Goal: Information Seeking & Learning: Learn about a topic

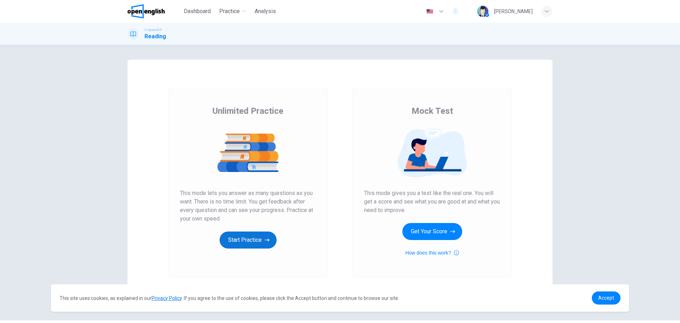
click at [249, 236] on button "Start Practice" at bounding box center [248, 239] width 57 height 17
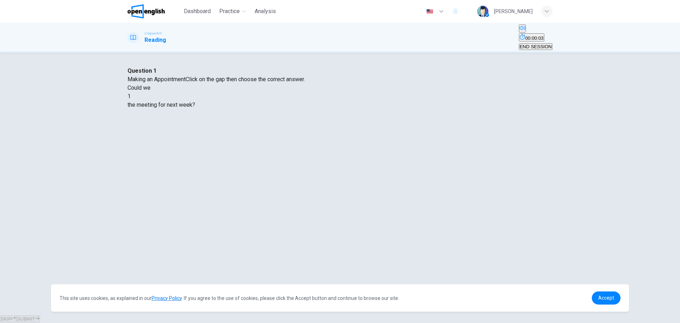
click at [131, 96] on div at bounding box center [131, 96] width 0 height 0
click at [605, 295] on span "Accept" at bounding box center [606, 298] width 16 height 6
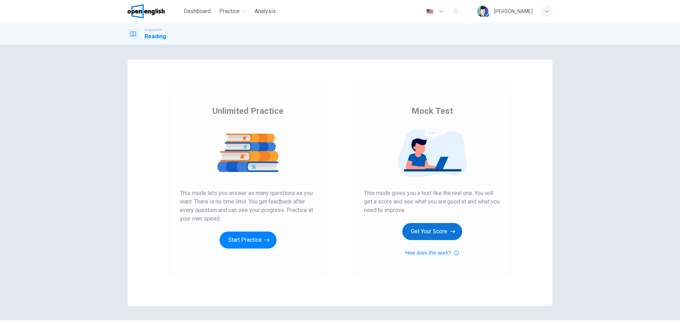
click at [429, 234] on button "Get Your Score" at bounding box center [432, 231] width 60 height 17
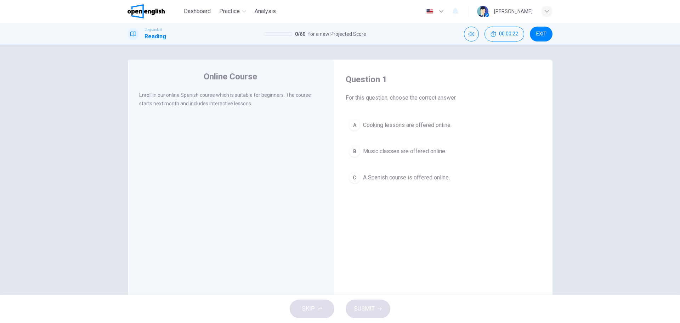
click at [403, 174] on span "A Spanish course is offered online." at bounding box center [406, 177] width 87 height 9
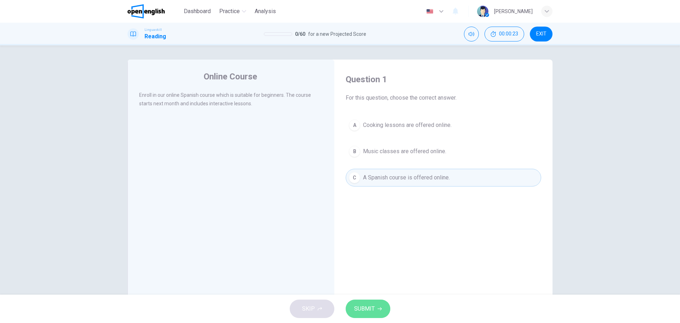
click at [373, 305] on span "SUBMIT" at bounding box center [364, 309] width 21 height 10
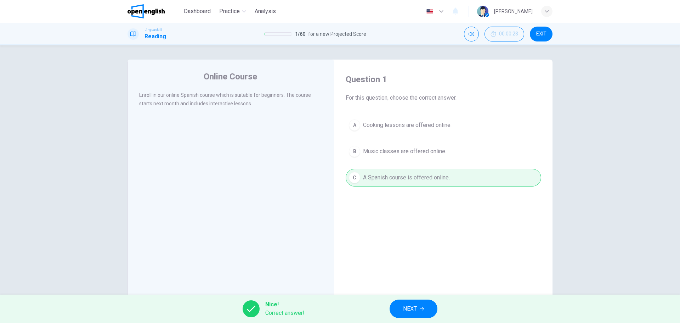
click at [423, 313] on button "NEXT" at bounding box center [414, 308] width 48 height 18
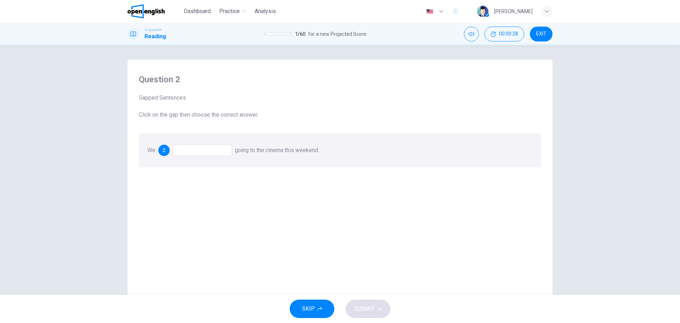
click at [215, 154] on div at bounding box center [202, 150] width 60 height 11
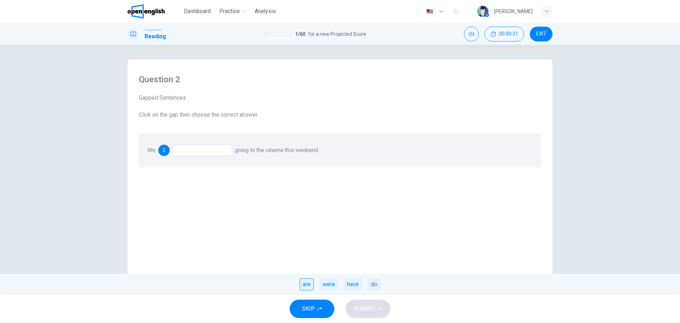
click at [300, 281] on div "are" at bounding box center [307, 284] width 14 height 12
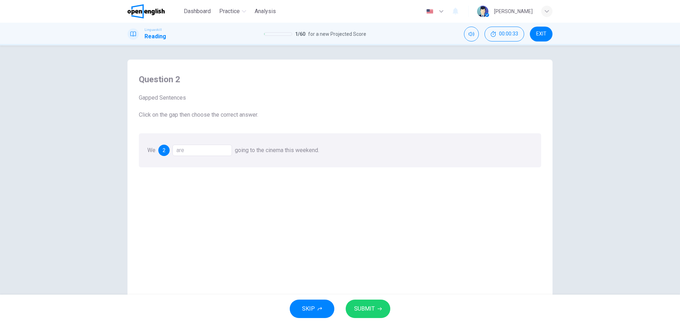
click at [365, 311] on span "SUBMIT" at bounding box center [364, 309] width 21 height 10
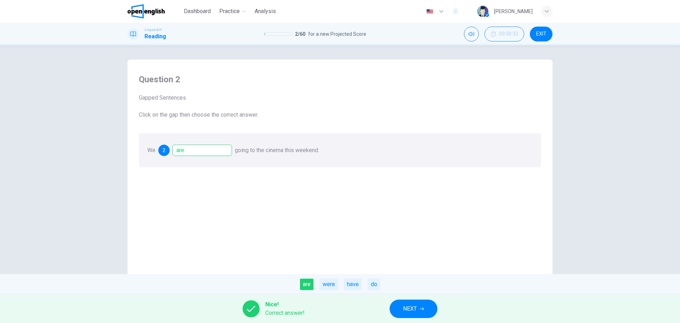
click at [404, 305] on span "NEXT" at bounding box center [410, 309] width 14 height 10
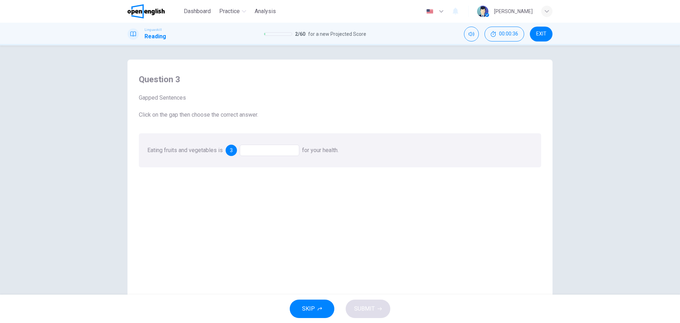
click at [267, 151] on div at bounding box center [270, 150] width 60 height 11
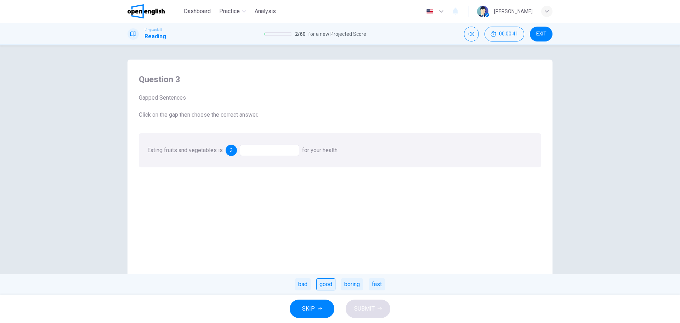
click at [326, 287] on div "good" at bounding box center [325, 284] width 19 height 12
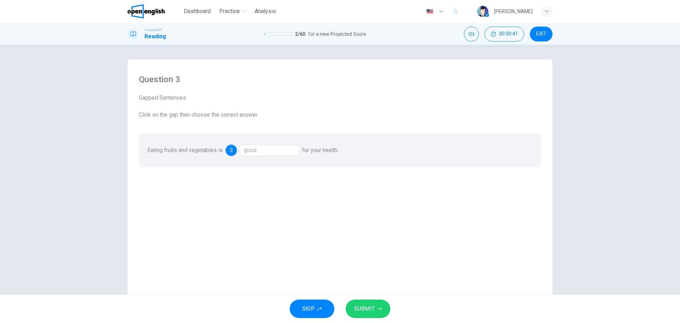
click at [358, 305] on span "SUBMIT" at bounding box center [364, 309] width 21 height 10
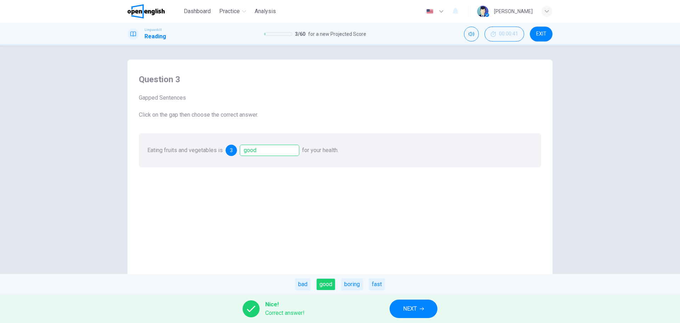
click at [402, 305] on button "NEXT" at bounding box center [414, 308] width 48 height 18
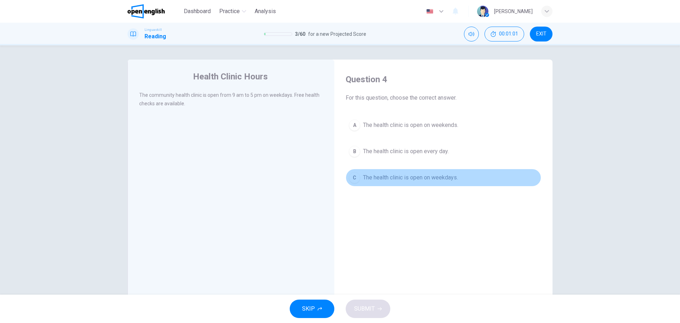
click at [394, 181] on span "The health clinic is open on weekdays." at bounding box center [410, 177] width 95 height 9
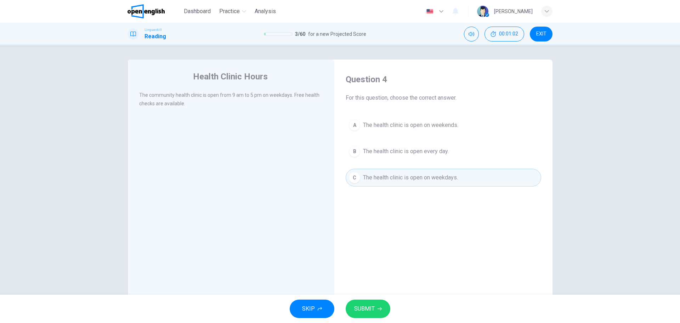
click at [361, 312] on span "SUBMIT" at bounding box center [364, 309] width 21 height 10
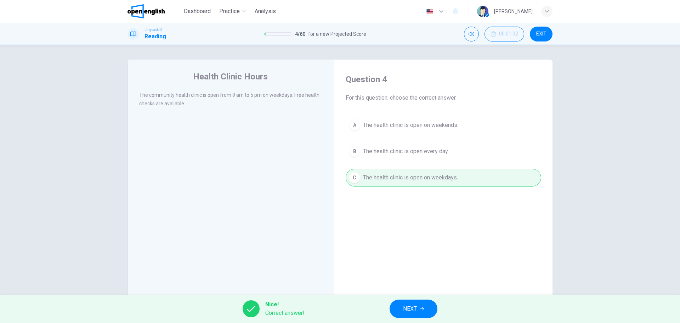
click at [407, 311] on span "NEXT" at bounding box center [410, 309] width 14 height 10
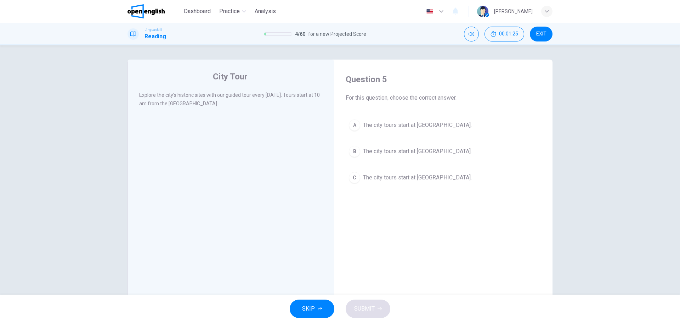
click at [397, 180] on span "The city tours start at [GEOGRAPHIC_DATA]." at bounding box center [417, 177] width 109 height 9
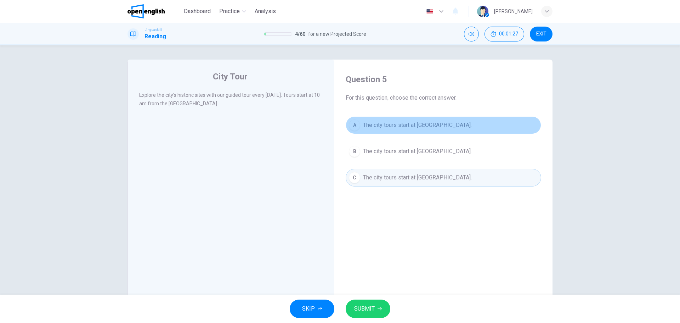
click at [419, 127] on span "The city tours start at [GEOGRAPHIC_DATA]." at bounding box center [417, 125] width 109 height 9
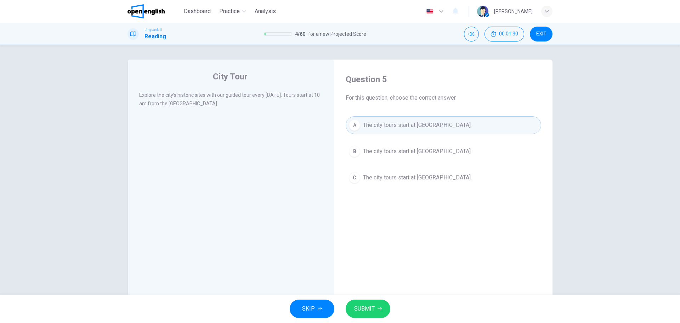
click at [374, 302] on button "SUBMIT" at bounding box center [368, 308] width 45 height 18
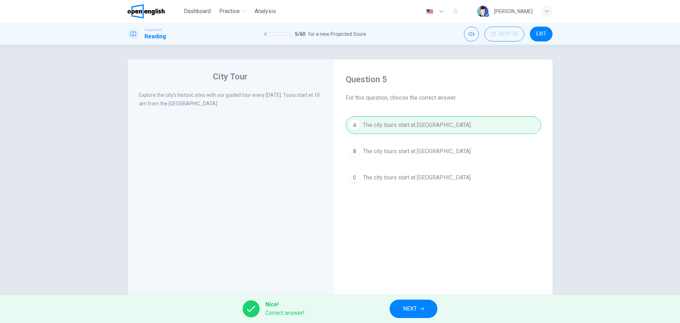
click at [410, 304] on span "NEXT" at bounding box center [410, 309] width 14 height 10
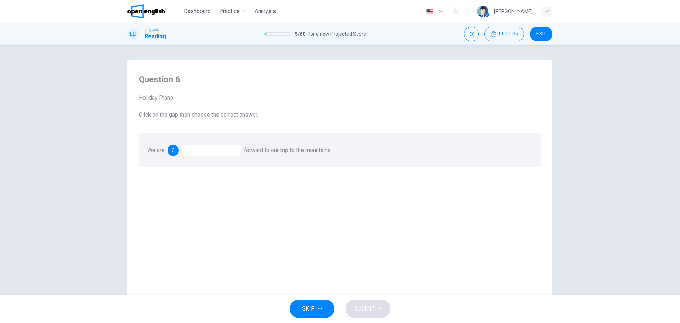
click at [217, 150] on div at bounding box center [212, 150] width 60 height 11
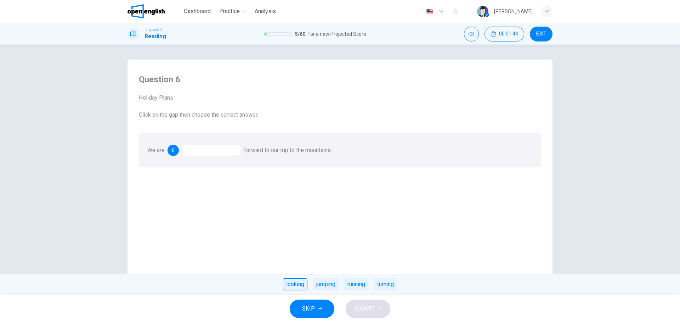
click at [295, 283] on div "looking" at bounding box center [295, 284] width 24 height 12
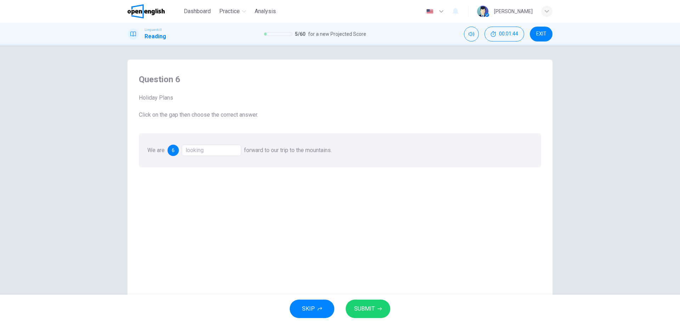
click at [356, 305] on span "SUBMIT" at bounding box center [364, 309] width 21 height 10
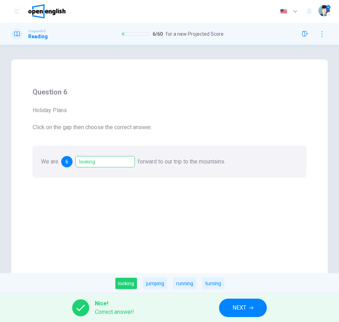
click at [248, 302] on button "NEXT" at bounding box center [243, 308] width 48 height 18
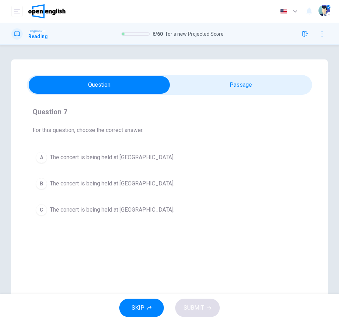
click at [256, 240] on div "Music Concert Don't miss the live concert by The Blue Band [DATE] at [GEOGRAPHI…" at bounding box center [169, 202] width 317 height 285
click at [109, 106] on div "Question 7 For this question, choose the correct answer. A The concert is being…" at bounding box center [169, 163] width 285 height 124
click at [130, 214] on button "C The concert is being held at [GEOGRAPHIC_DATA]." at bounding box center [170, 210] width 274 height 18
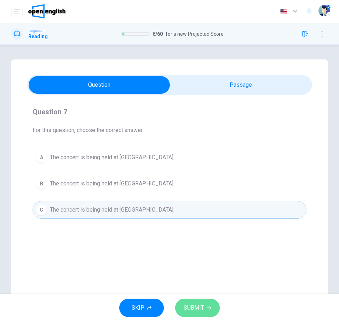
click at [189, 306] on span "SUBMIT" at bounding box center [194, 308] width 21 height 10
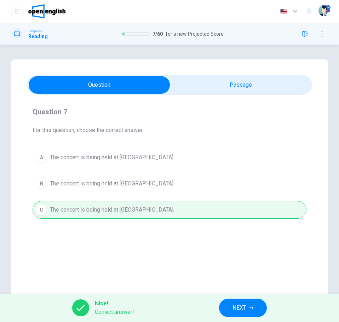
drag, startPoint x: 241, startPoint y: 308, endPoint x: 237, endPoint y: 308, distance: 3.9
click at [237, 308] on span "NEXT" at bounding box center [240, 308] width 14 height 10
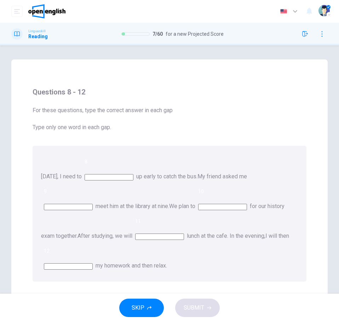
click at [134, 174] on input at bounding box center [109, 177] width 49 height 6
click at [200, 313] on div "SKIP SUBMIT" at bounding box center [169, 308] width 339 height 28
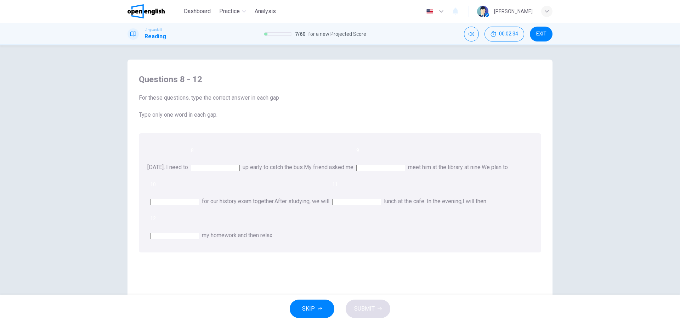
click at [194, 152] on span "8" at bounding box center [192, 150] width 3 height 6
click at [240, 165] on input at bounding box center [215, 168] width 49 height 6
click at [405, 165] on input at bounding box center [380, 168] width 49 height 6
drag, startPoint x: 397, startPoint y: 197, endPoint x: 394, endPoint y: 190, distance: 7.3
click at [397, 197] on div "[DATE], I need to 8 up early to catch the bus. My friend asked me 9 meet him at…" at bounding box center [340, 192] width 402 height 119
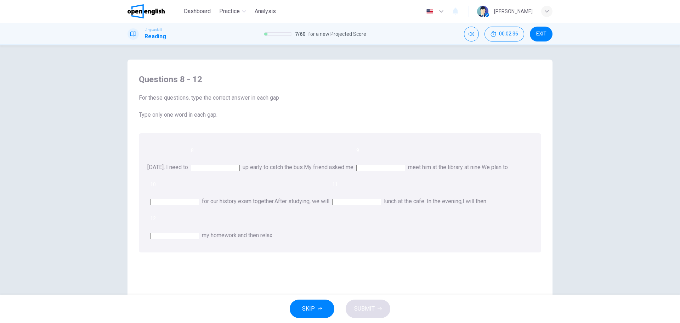
click at [199, 233] on input at bounding box center [174, 236] width 49 height 6
click at [229, 165] on input at bounding box center [215, 168] width 49 height 6
type input "***"
click at [405, 165] on input at bounding box center [380, 168] width 49 height 6
type input "**"
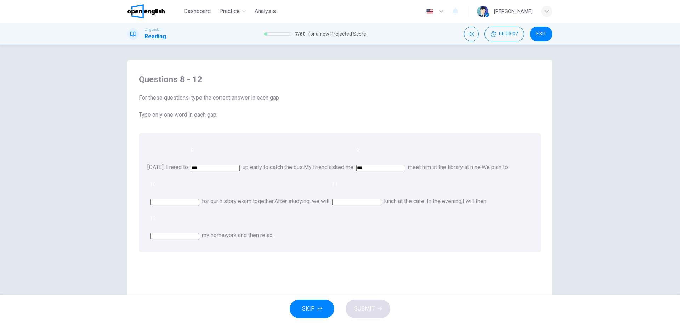
click at [199, 199] on input at bounding box center [174, 202] width 49 height 6
type input "****"
click at [332, 199] on input at bounding box center [356, 202] width 49 height 6
type input "****"
click at [199, 233] on input at bounding box center [174, 236] width 49 height 6
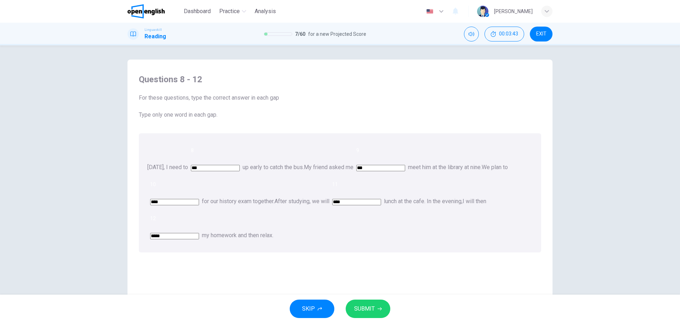
type input "*****"
click at [364, 305] on span "SUBMIT" at bounding box center [364, 309] width 21 height 10
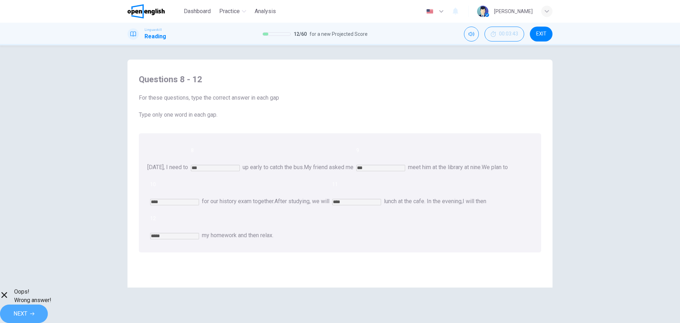
click at [27, 309] on span "NEXT" at bounding box center [20, 314] width 14 height 10
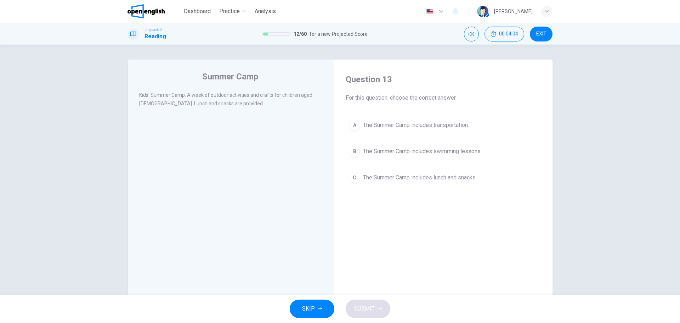
click at [412, 178] on span "The Summer Camp includes lunch and snacks." at bounding box center [420, 177] width 114 height 9
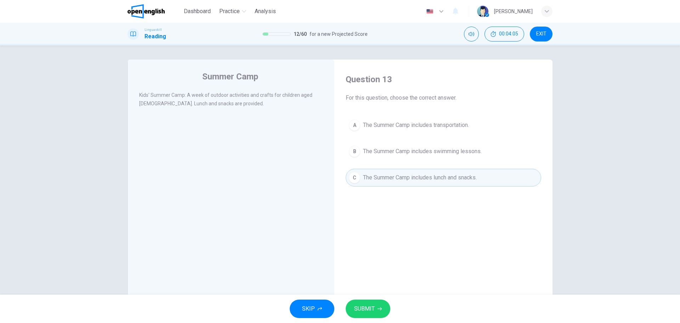
click at [381, 306] on button "SUBMIT" at bounding box center [368, 308] width 45 height 18
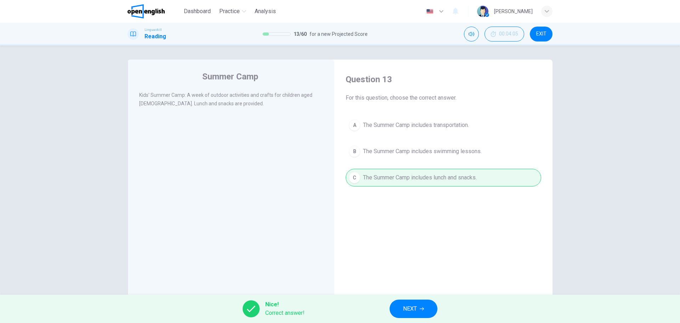
click at [410, 305] on span "NEXT" at bounding box center [410, 309] width 14 height 10
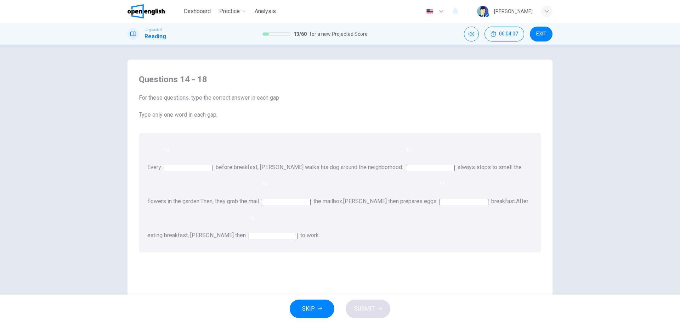
click at [202, 165] on input at bounding box center [188, 168] width 49 height 6
click at [168, 152] on span "14" at bounding box center [167, 150] width 6 height 6
click at [192, 165] on input at bounding box center [188, 168] width 49 height 6
type input "*******"
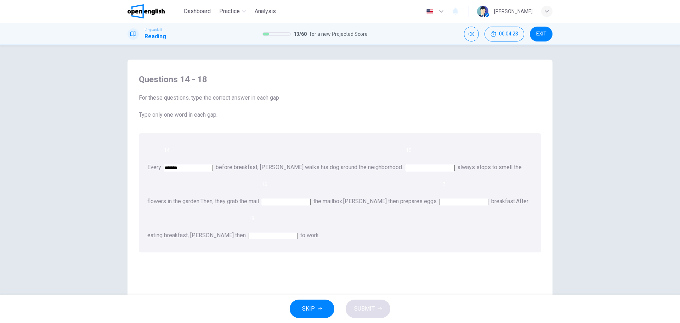
click at [455, 165] on input at bounding box center [430, 168] width 49 height 6
type input "**"
click at [311, 199] on input at bounding box center [286, 202] width 49 height 6
type input "**"
click at [440, 199] on input at bounding box center [464, 202] width 49 height 6
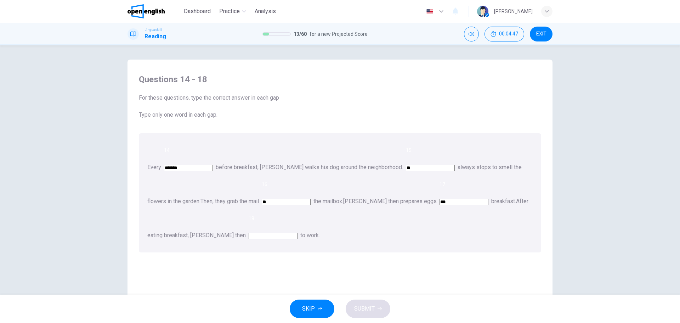
type input "***"
click at [298, 233] on input at bounding box center [273, 236] width 49 height 6
type input "**"
click at [365, 306] on span "SUBMIT" at bounding box center [364, 309] width 21 height 10
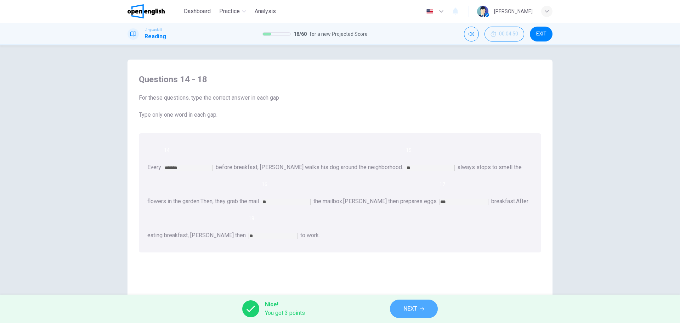
click at [411, 306] on span "NEXT" at bounding box center [410, 309] width 14 height 10
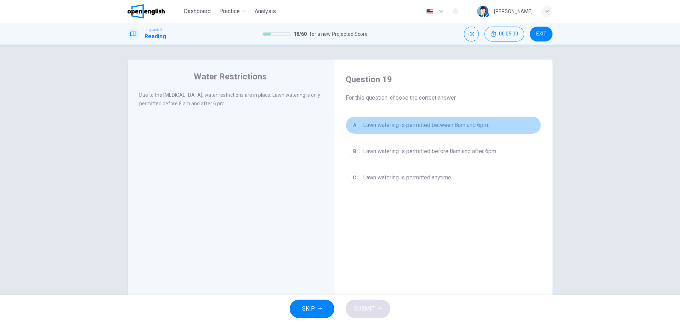
click at [427, 126] on span "Lawn watering is permitted between 8am and 6pm." at bounding box center [426, 125] width 126 height 9
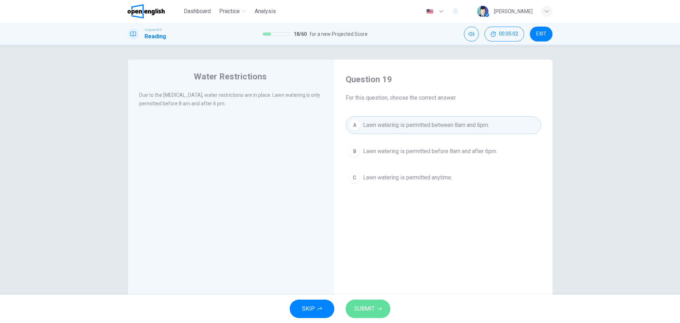
click at [368, 308] on span "SUBMIT" at bounding box center [364, 309] width 21 height 10
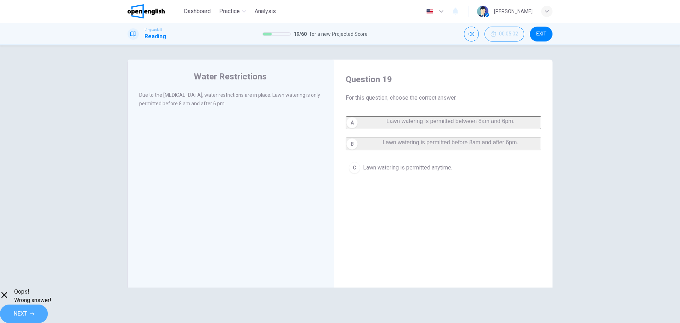
click at [48, 304] on button "NEXT" at bounding box center [24, 313] width 48 height 18
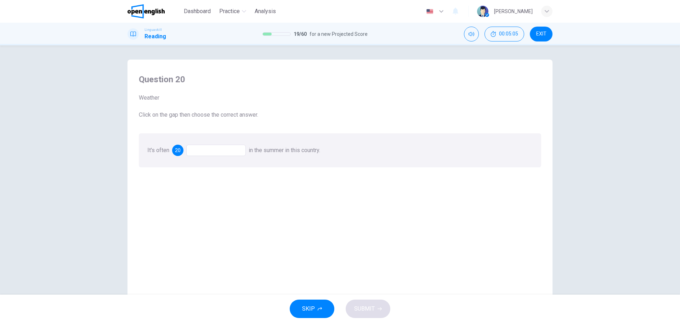
click at [208, 153] on div at bounding box center [216, 150] width 60 height 11
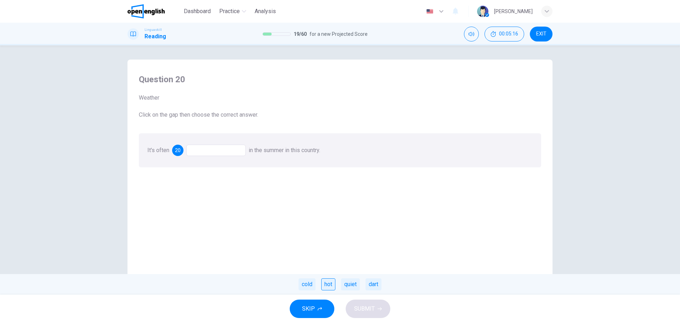
click at [330, 285] on div "hot" at bounding box center [328, 284] width 14 height 12
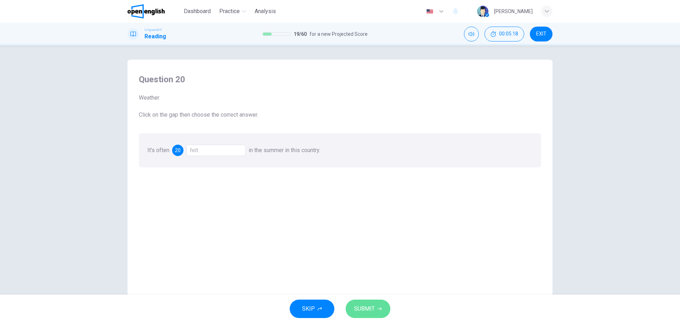
click at [378, 304] on button "SUBMIT" at bounding box center [368, 308] width 45 height 18
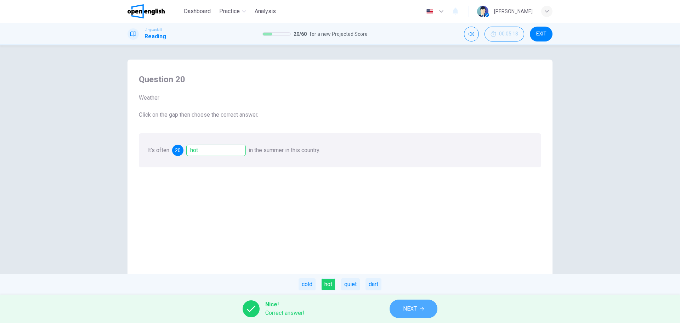
click at [412, 303] on button "NEXT" at bounding box center [414, 308] width 48 height 18
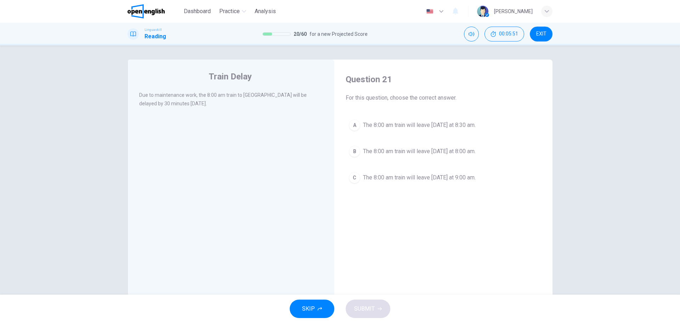
click at [439, 129] on span "The 8:00 am train will leave [DATE] at 8:30 am." at bounding box center [419, 125] width 113 height 9
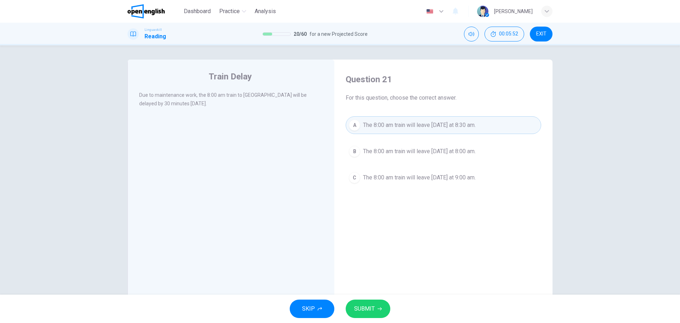
click at [372, 310] on span "SUBMIT" at bounding box center [364, 309] width 21 height 10
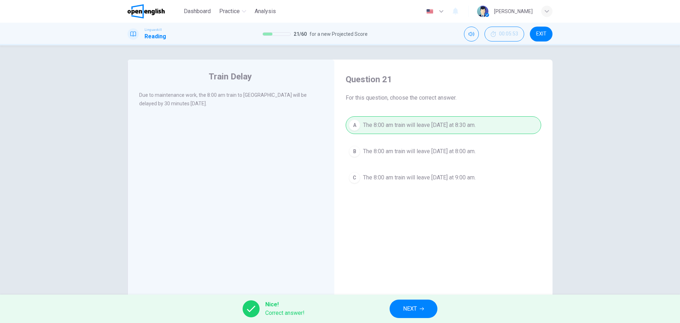
click at [412, 308] on span "NEXT" at bounding box center [410, 309] width 14 height 10
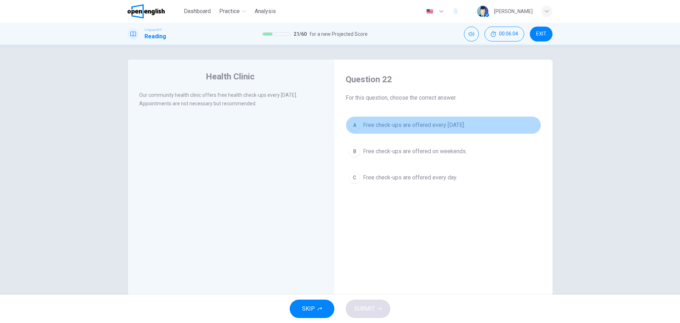
click at [456, 124] on span "Free check-ups are offered every [DATE]." at bounding box center [414, 125] width 102 height 9
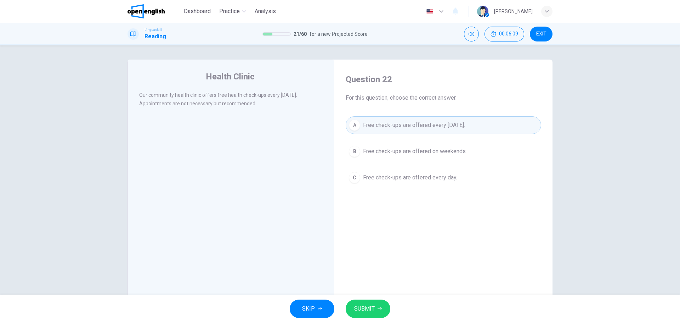
click at [383, 299] on button "SUBMIT" at bounding box center [368, 308] width 45 height 18
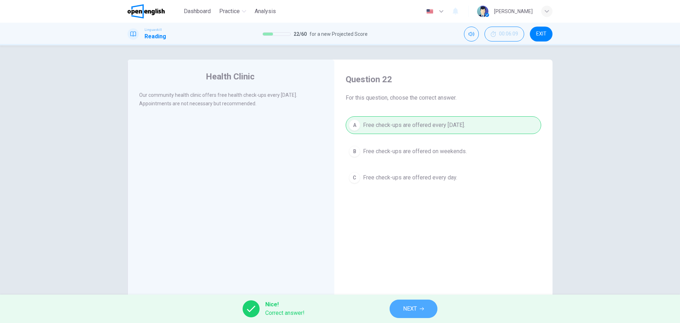
click at [411, 304] on span "NEXT" at bounding box center [410, 309] width 14 height 10
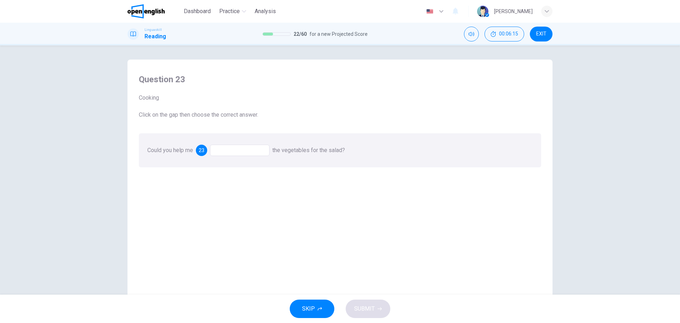
click at [231, 152] on div at bounding box center [240, 150] width 60 height 11
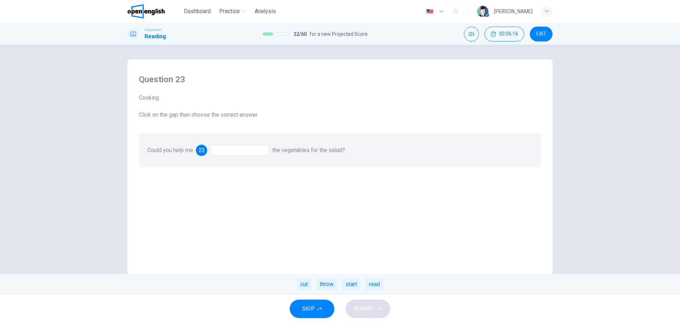
click at [231, 149] on div at bounding box center [240, 150] width 60 height 11
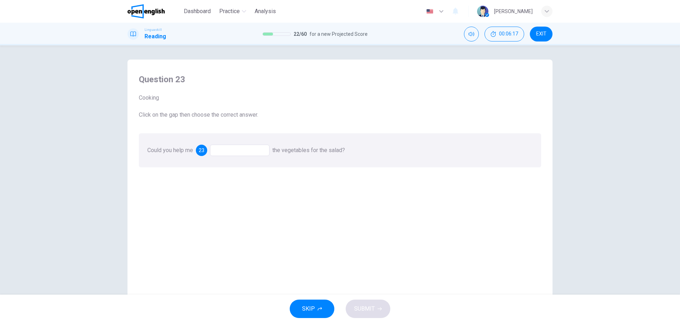
click at [231, 149] on div at bounding box center [240, 150] width 60 height 11
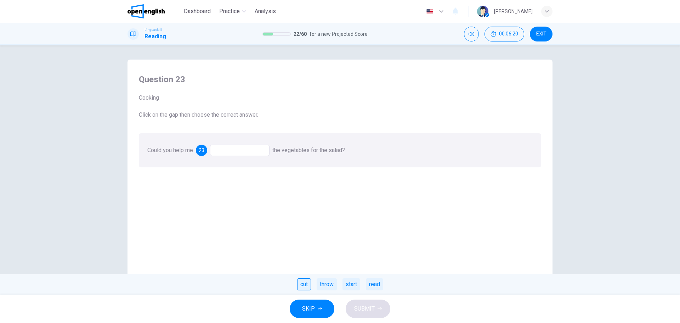
click at [307, 286] on div "cut" at bounding box center [304, 284] width 14 height 12
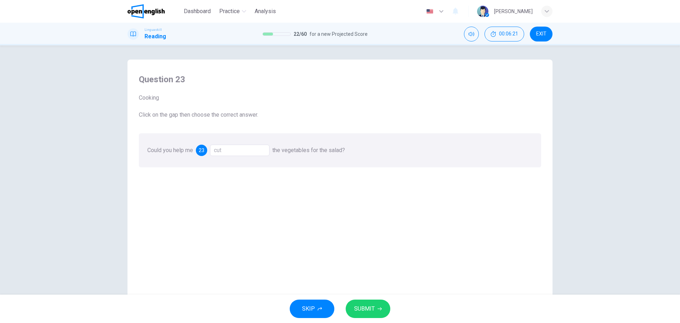
click at [362, 306] on span "SUBMIT" at bounding box center [364, 309] width 21 height 10
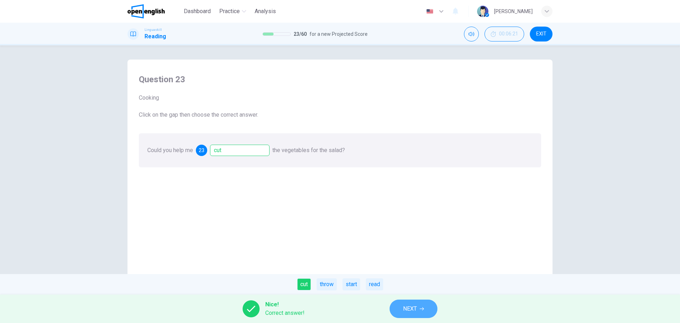
click at [418, 315] on button "NEXT" at bounding box center [414, 308] width 48 height 18
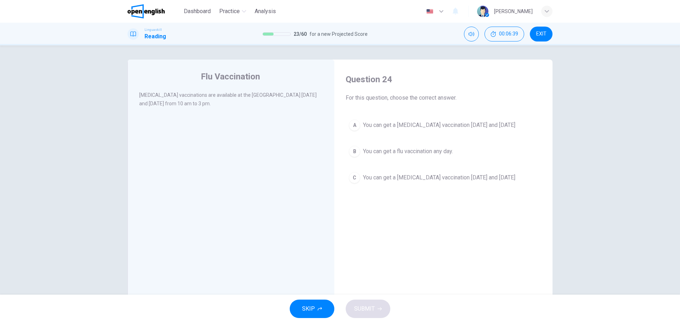
click at [462, 127] on span "You can get a [MEDICAL_DATA] vaccination [DATE] and [DATE]" at bounding box center [439, 125] width 152 height 9
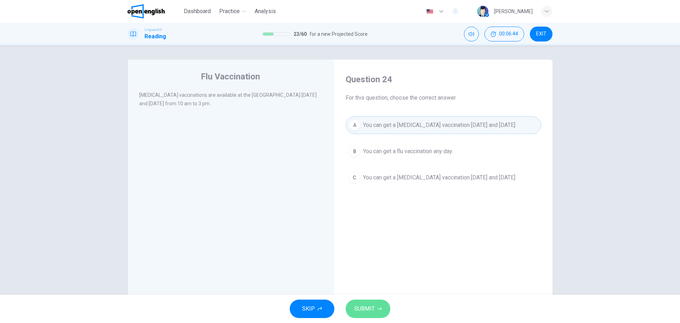
click at [367, 313] on span "SUBMIT" at bounding box center [364, 309] width 21 height 10
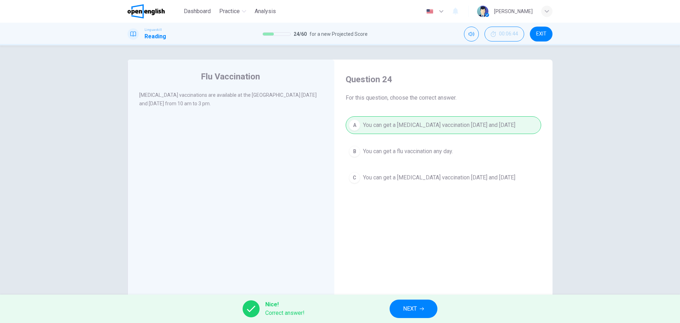
click at [397, 309] on button "NEXT" at bounding box center [414, 308] width 48 height 18
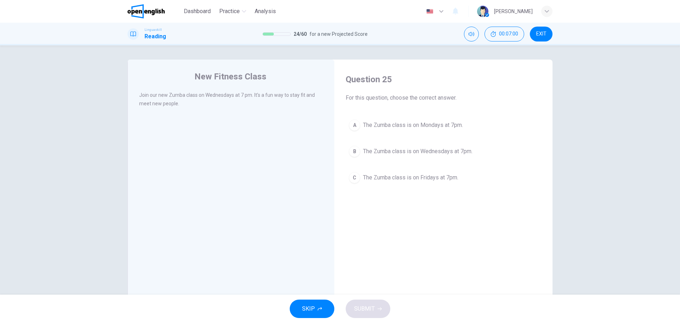
click at [426, 152] on span "The Zumba class is on Wednesdays at 7pm." at bounding box center [417, 151] width 109 height 9
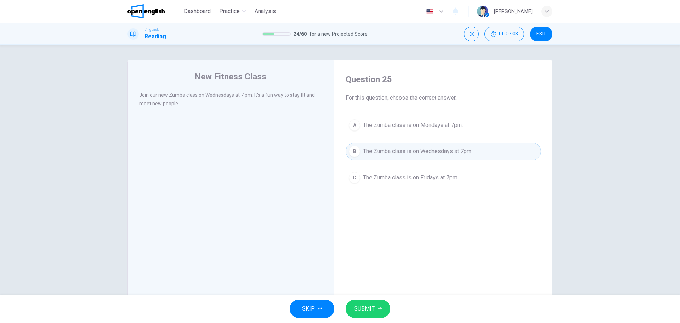
click at [381, 312] on button "SUBMIT" at bounding box center [368, 308] width 45 height 18
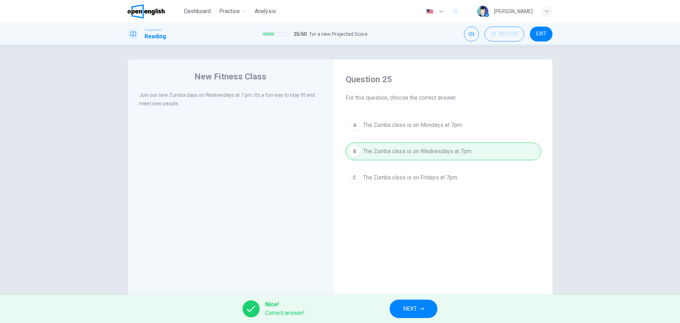
click at [429, 306] on button "NEXT" at bounding box center [414, 308] width 48 height 18
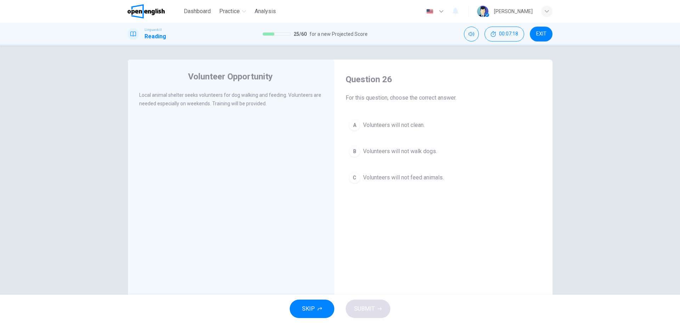
click at [409, 177] on span "Volunteers will not feed animals." at bounding box center [403, 177] width 81 height 9
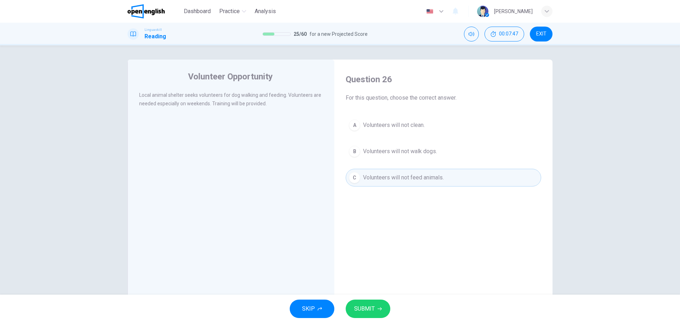
click at [362, 303] on button "SUBMIT" at bounding box center [368, 308] width 45 height 18
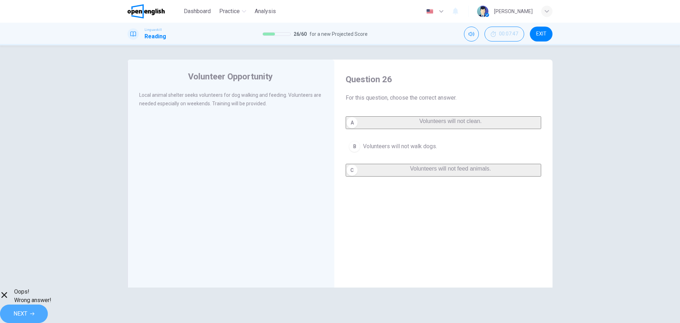
click at [34, 311] on icon "button" at bounding box center [32, 313] width 4 height 4
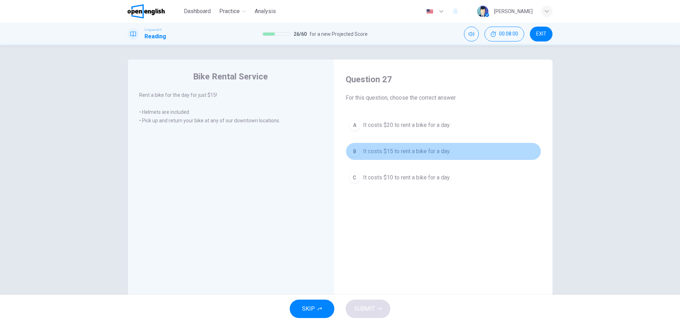
click at [393, 150] on span "It costs $15 to rent a bike for a day." at bounding box center [406, 151] width 87 height 9
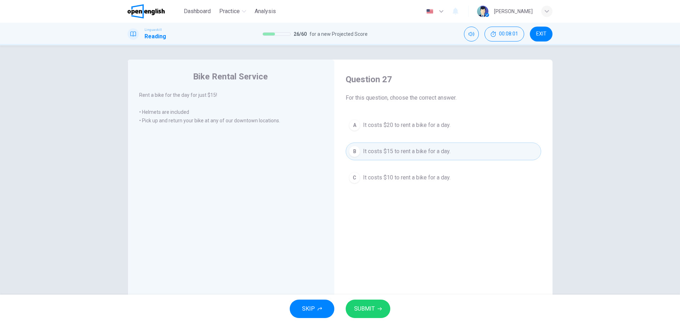
click at [378, 305] on button "SUBMIT" at bounding box center [368, 308] width 45 height 18
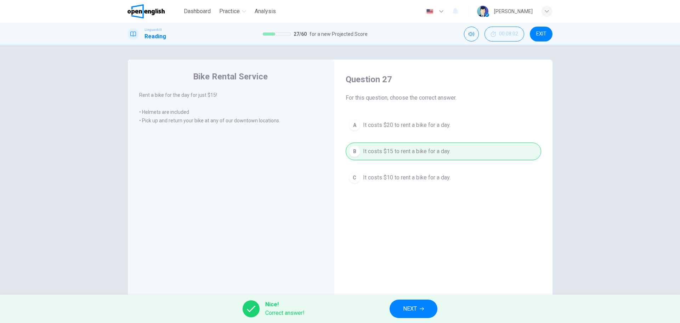
click at [378, 305] on div "Nice! Correct answer! NEXT" at bounding box center [340, 308] width 680 height 28
click at [407, 301] on button "NEXT" at bounding box center [414, 308] width 48 height 18
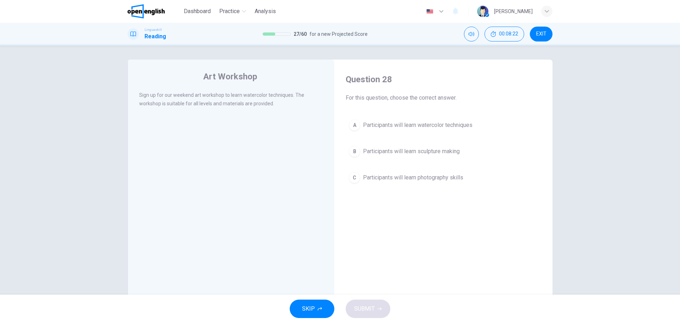
click at [430, 129] on span "Participants will learn watercolor techniques" at bounding box center [417, 125] width 109 height 9
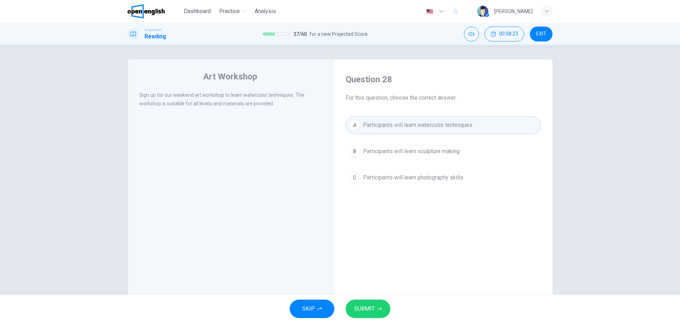
click at [374, 316] on button "SUBMIT" at bounding box center [368, 308] width 45 height 18
click at [372, 309] on span "Processing your response..." at bounding box center [351, 308] width 69 height 9
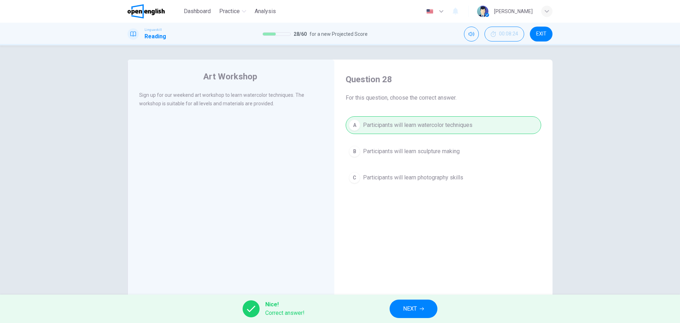
click at [384, 309] on div "Nice! Correct answer! NEXT" at bounding box center [340, 308] width 680 height 28
click at [390, 304] on div "Nice! Correct answer! NEXT" at bounding box center [340, 308] width 680 height 28
click at [408, 305] on span "NEXT" at bounding box center [410, 309] width 14 height 10
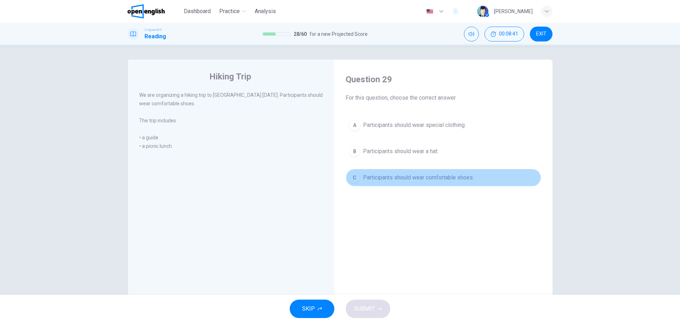
click at [442, 176] on span "Participants should wear comfortable shoes." at bounding box center [418, 177] width 111 height 9
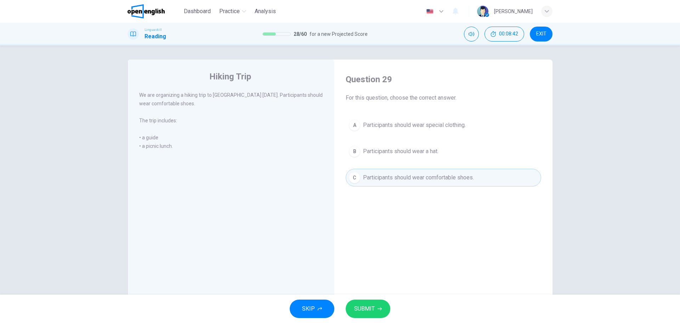
click at [355, 313] on span "SUBMIT" at bounding box center [364, 309] width 21 height 10
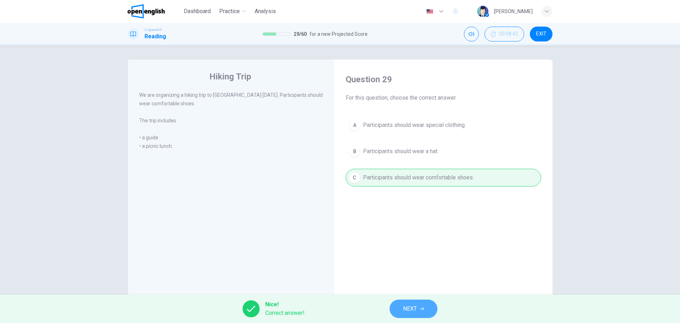
click at [416, 306] on span "NEXT" at bounding box center [410, 309] width 14 height 10
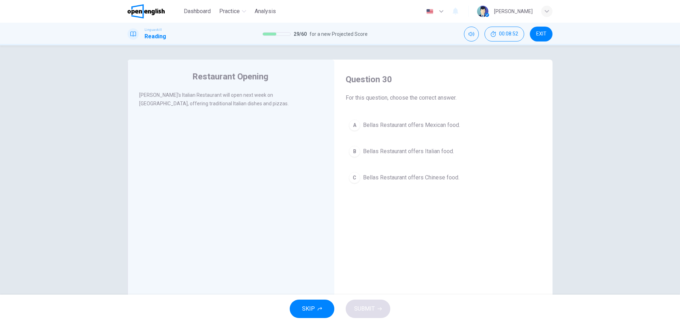
click at [441, 154] on span "Bellas Restaurant offers Italian food." at bounding box center [408, 151] width 91 height 9
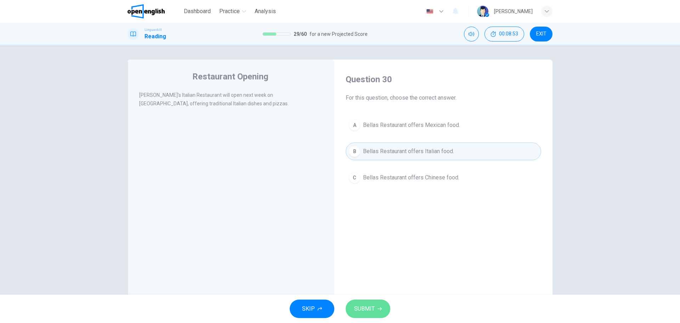
click at [387, 313] on button "SUBMIT" at bounding box center [368, 308] width 45 height 18
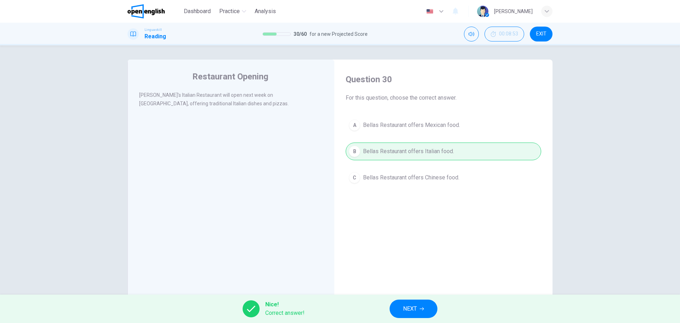
click at [398, 309] on button "NEXT" at bounding box center [414, 308] width 48 height 18
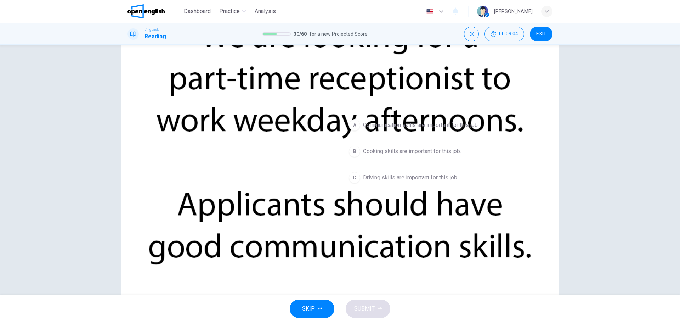
click at [431, 125] on span "Communication skills are important for this job." at bounding box center [421, 125] width 116 height 9
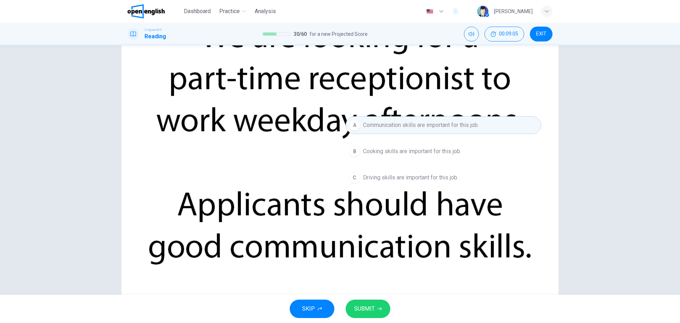
click at [373, 307] on span "SUBMIT" at bounding box center [364, 309] width 21 height 10
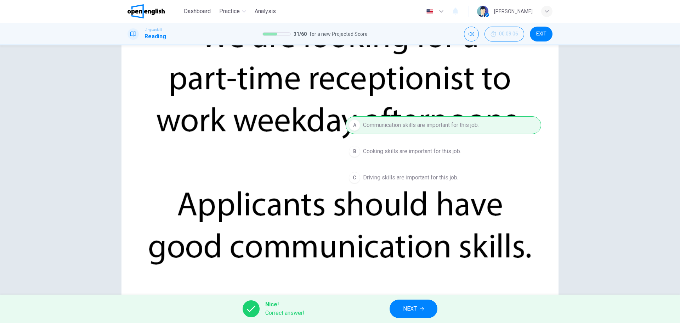
click at [407, 307] on span "NEXT" at bounding box center [410, 309] width 14 height 10
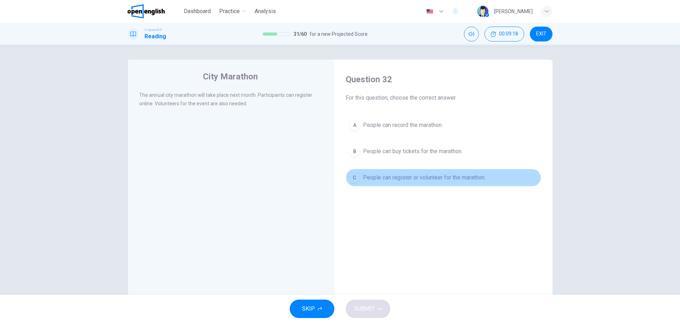
click at [436, 179] on span "People can register or volunteer for the marathon." at bounding box center [424, 177] width 123 height 9
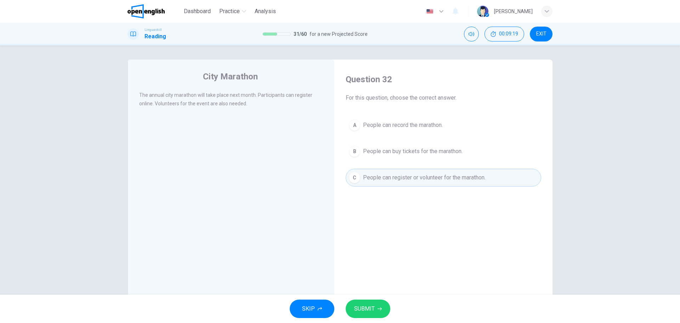
click at [364, 308] on span "SUBMIT" at bounding box center [364, 309] width 21 height 10
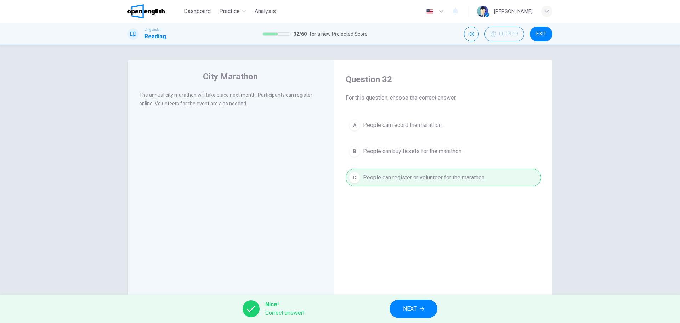
click at [420, 305] on button "NEXT" at bounding box center [414, 308] width 48 height 18
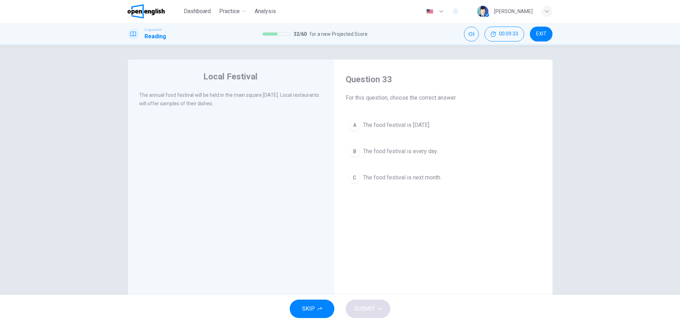
click at [430, 127] on span "The food festival is [DATE]." at bounding box center [396, 125] width 67 height 9
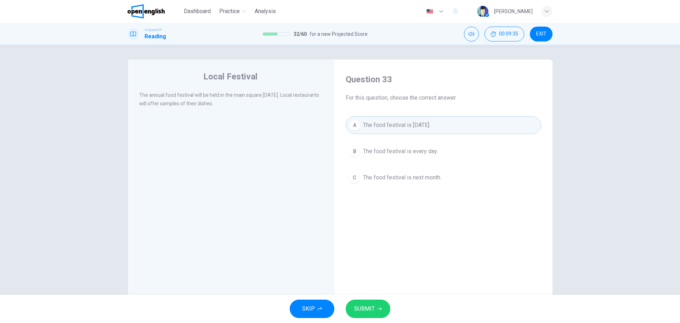
click at [375, 311] on button "SUBMIT" at bounding box center [368, 308] width 45 height 18
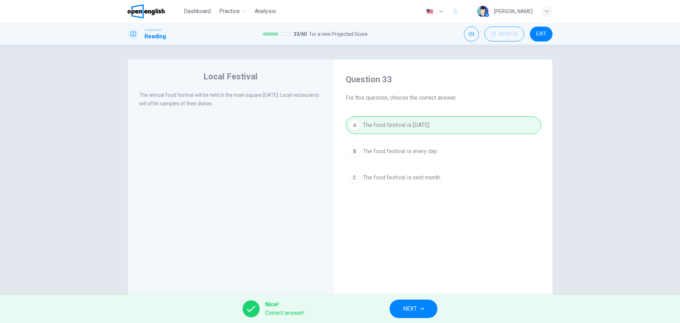
click at [413, 307] on span "NEXT" at bounding box center [410, 309] width 14 height 10
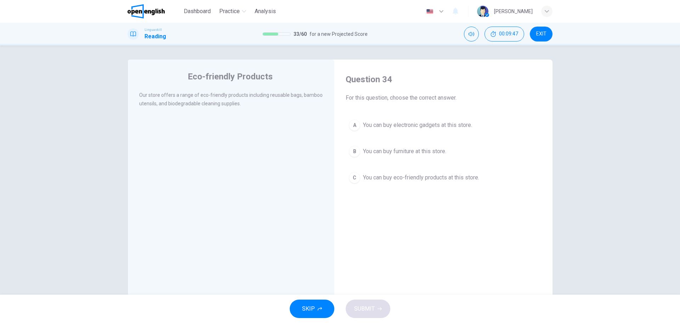
click at [423, 175] on span "You can buy eco-friendly products at this store." at bounding box center [421, 177] width 116 height 9
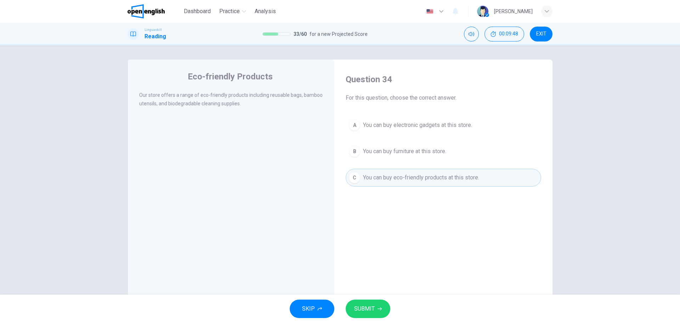
click at [381, 300] on button "SUBMIT" at bounding box center [368, 308] width 45 height 18
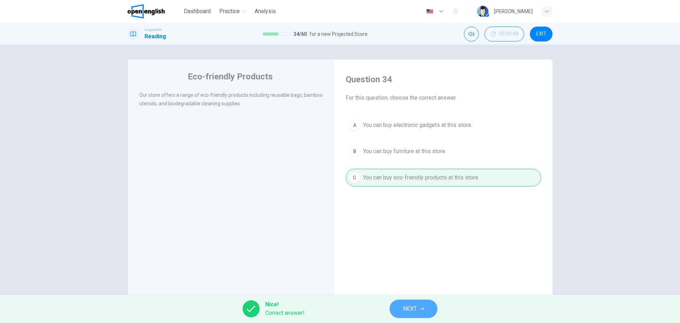
click at [411, 303] on button "NEXT" at bounding box center [414, 308] width 48 height 18
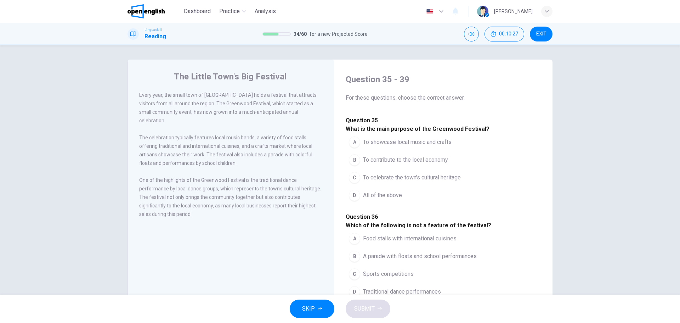
click at [436, 146] on span "To showcase local music and crafts" at bounding box center [407, 142] width 89 height 9
click at [384, 199] on span "All of the above" at bounding box center [382, 195] width 39 height 9
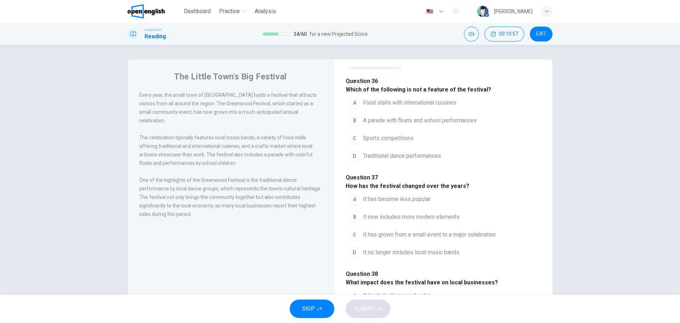
scroll to position [142, 0]
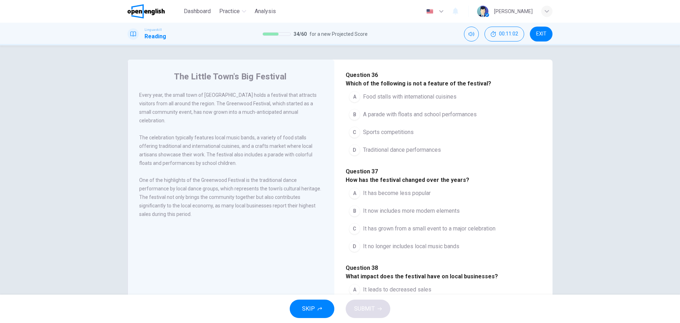
click at [422, 119] on span "A parade with floats and school performances" at bounding box center [420, 114] width 114 height 9
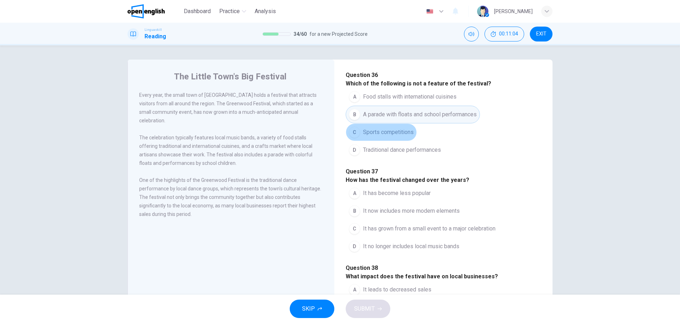
click at [392, 136] on span "Sports competitions" at bounding box center [388, 132] width 51 height 9
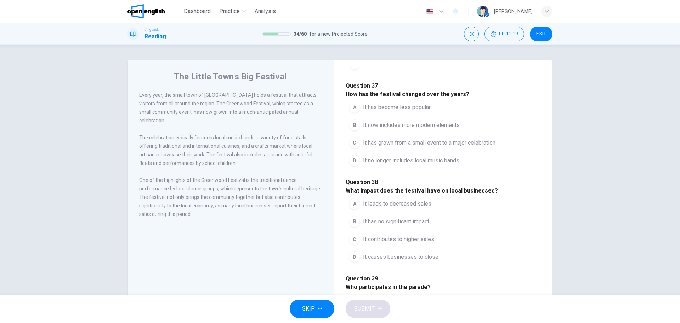
scroll to position [248, 0]
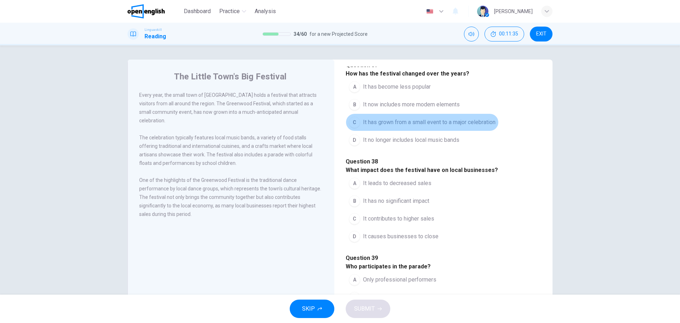
click at [422, 126] on span "It has grown from a small event to a major celebration" at bounding box center [429, 122] width 132 height 9
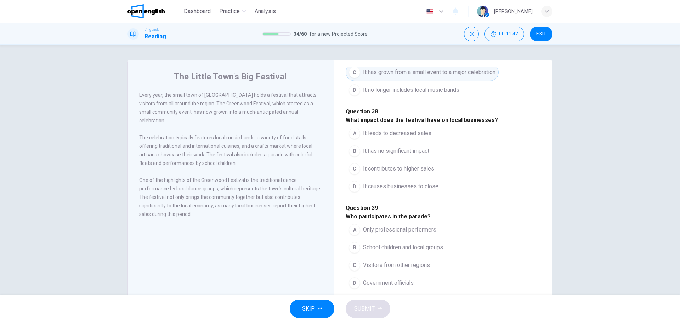
scroll to position [354, 0]
click at [423, 173] on span "It contributes to higher sales" at bounding box center [398, 168] width 71 height 9
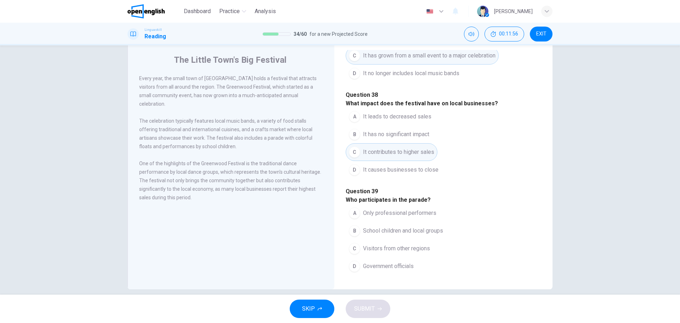
scroll to position [26, 0]
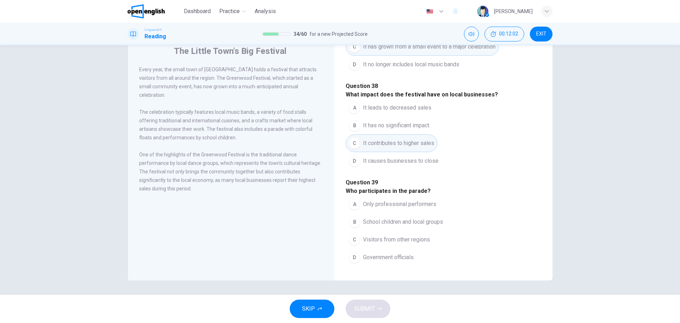
click at [388, 235] on button "C Visitors from other regions" at bounding box center [389, 240] width 87 height 18
click at [379, 309] on icon "button" at bounding box center [380, 308] width 4 height 4
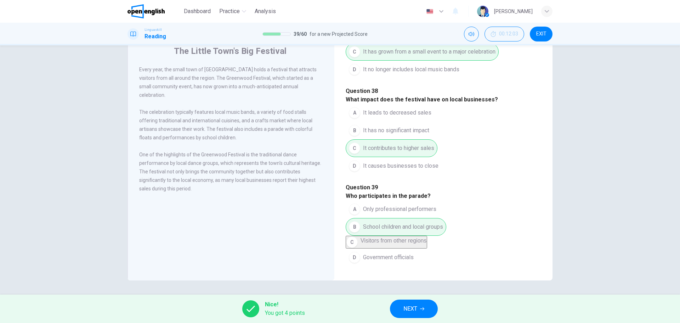
scroll to position [443, 0]
click at [419, 308] on button "NEXT" at bounding box center [414, 308] width 48 height 18
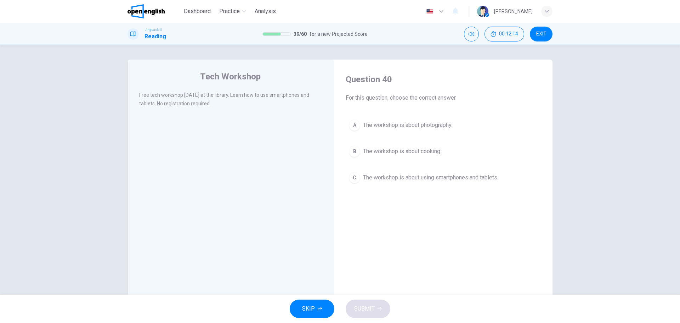
click at [403, 182] on button "C The workshop is about using smartphones and tablets." at bounding box center [444, 178] width 196 height 18
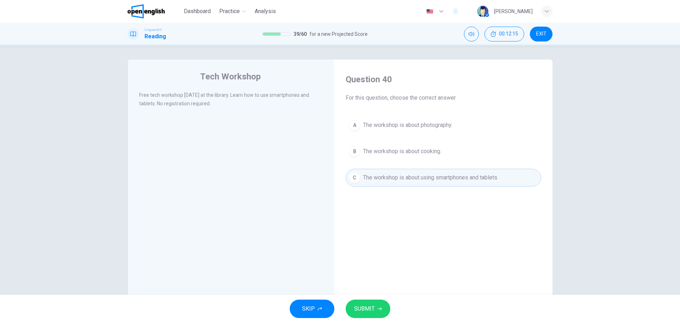
click at [402, 177] on span "The workshop is about using smartphones and tablets." at bounding box center [430, 177] width 135 height 9
click at [377, 306] on button "SUBMIT" at bounding box center [368, 308] width 45 height 18
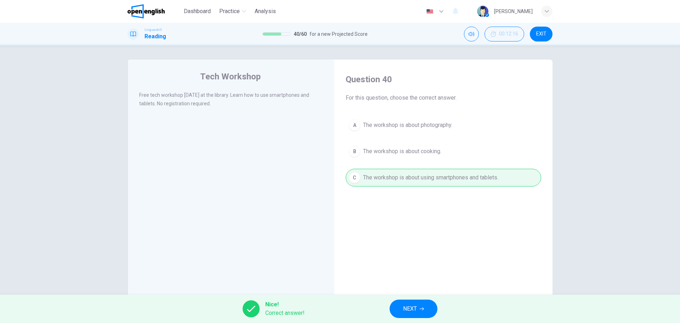
click at [400, 305] on button "NEXT" at bounding box center [414, 308] width 48 height 18
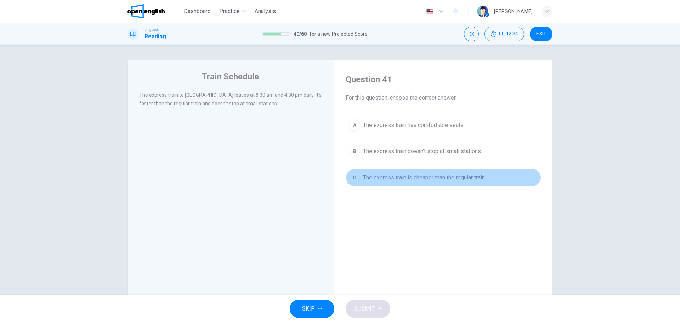
click at [403, 178] on span "The express train is cheaper than the regular train." at bounding box center [424, 177] width 123 height 9
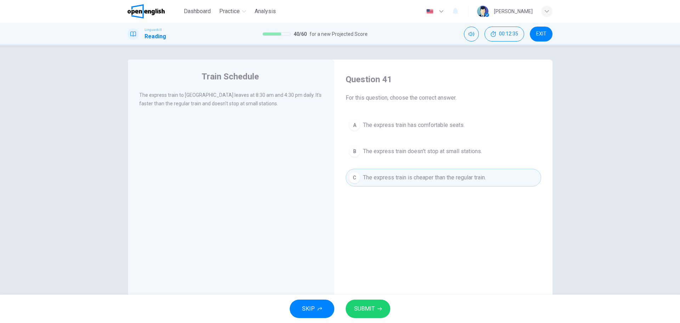
click at [429, 151] on span "The express train doesn't stop at small stations." at bounding box center [422, 151] width 119 height 9
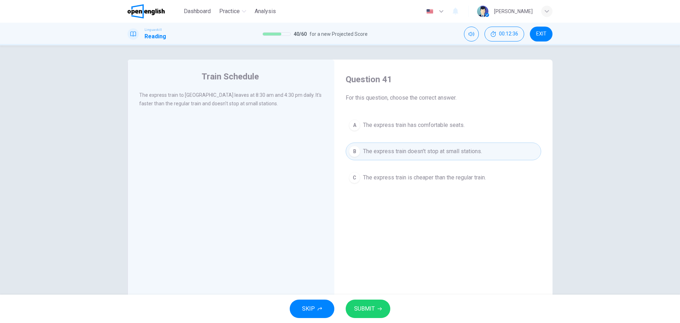
click at [376, 299] on button "SUBMIT" at bounding box center [368, 308] width 45 height 18
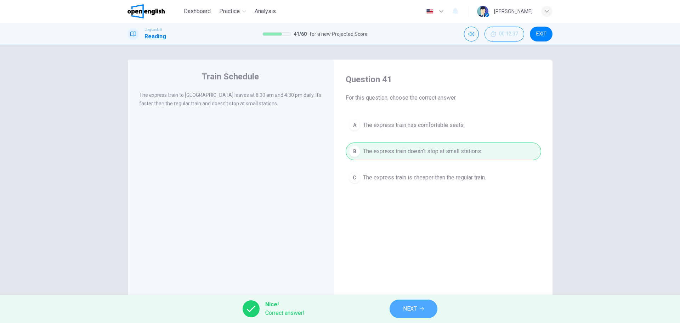
click at [396, 307] on button "NEXT" at bounding box center [414, 308] width 48 height 18
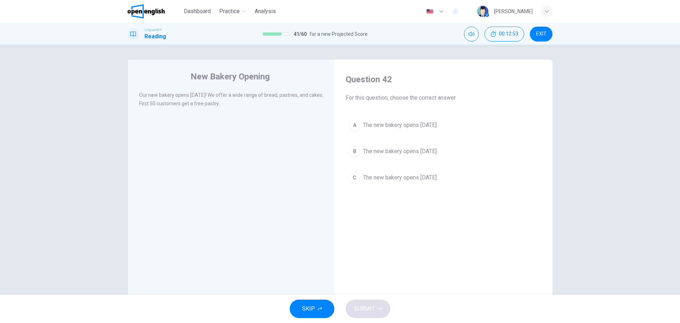
click at [438, 149] on span "The new bakery opens [DATE]." at bounding box center [400, 151] width 75 height 9
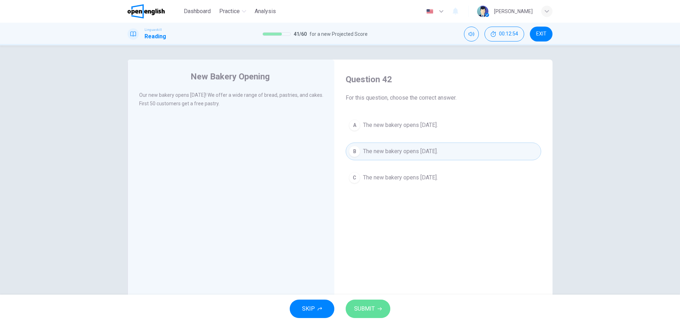
click at [380, 310] on icon "button" at bounding box center [380, 308] width 4 height 3
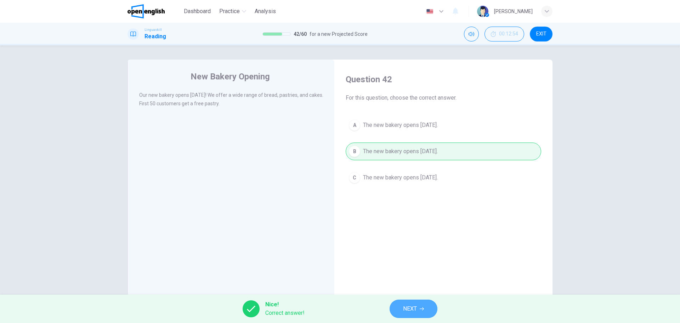
click at [397, 305] on button "NEXT" at bounding box center [414, 308] width 48 height 18
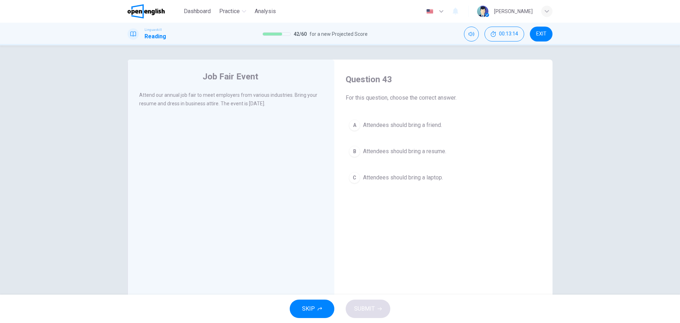
click at [425, 154] on span "Attendees should bring a resume." at bounding box center [404, 151] width 83 height 9
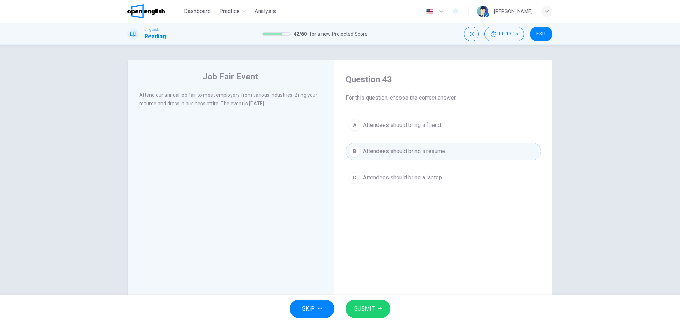
drag, startPoint x: 377, startPoint y: 295, endPoint x: 369, endPoint y: 303, distance: 10.8
click at [376, 297] on div "Dashboard Practice Analysis English ** ​ [PERSON_NAME] Linguaskill Reading 42 /…" at bounding box center [340, 161] width 680 height 323
click at [369, 303] on button "SUBMIT" at bounding box center [368, 308] width 45 height 18
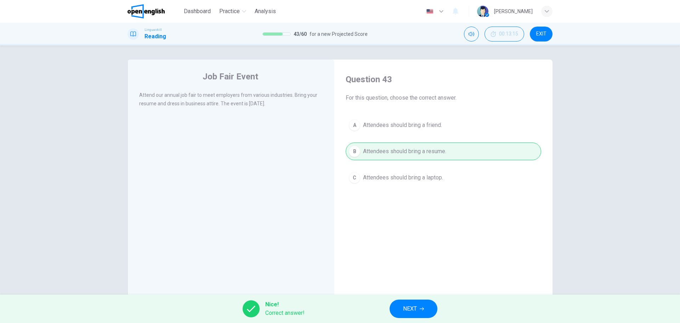
click at [412, 306] on span "NEXT" at bounding box center [410, 309] width 14 height 10
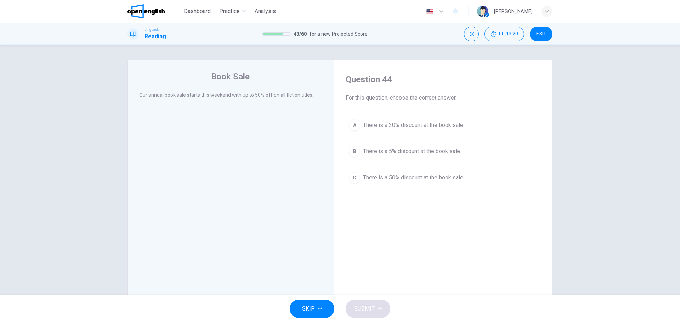
click at [447, 177] on span "There is a 50% discount at the book sale." at bounding box center [413, 177] width 101 height 9
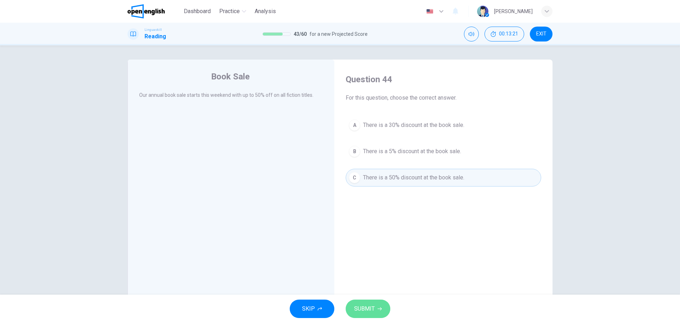
click at [384, 301] on button "SUBMIT" at bounding box center [368, 308] width 45 height 18
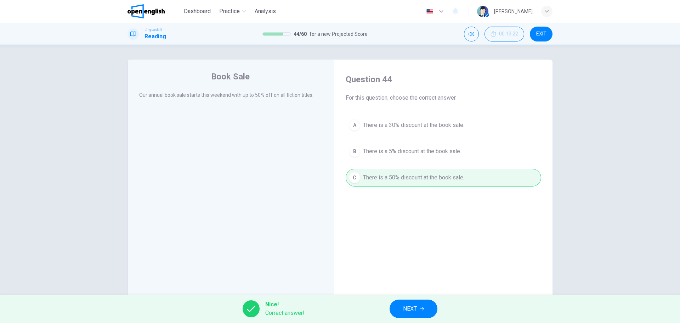
click at [409, 305] on span "NEXT" at bounding box center [410, 309] width 14 height 10
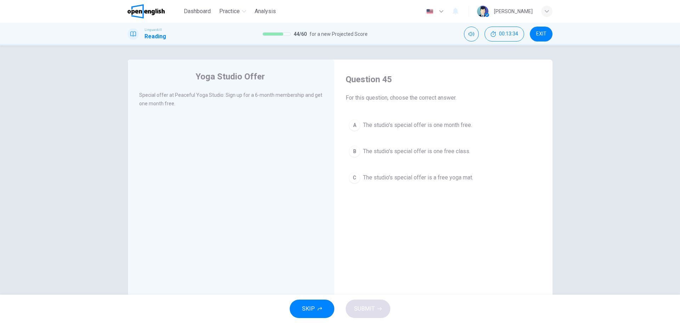
click at [468, 123] on span "The studio's special offer is one month free." at bounding box center [417, 125] width 109 height 9
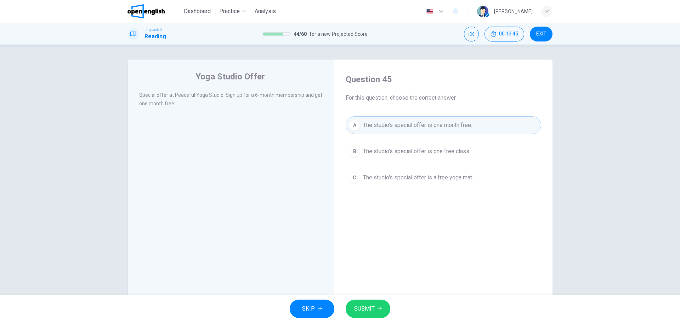
click at [381, 312] on button "SUBMIT" at bounding box center [368, 308] width 45 height 18
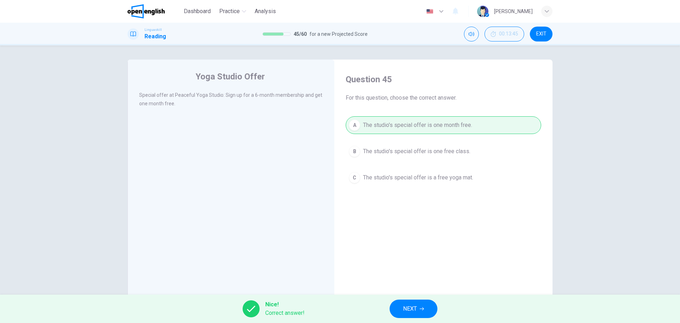
click at [415, 312] on span "NEXT" at bounding box center [410, 309] width 14 height 10
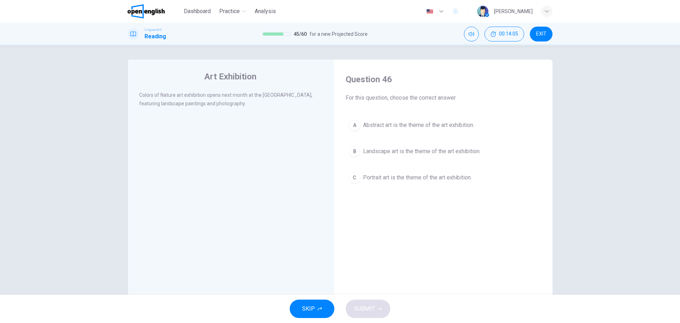
click at [427, 150] on span "Landscape art is the theme of the art exhibition." at bounding box center [422, 151] width 118 height 9
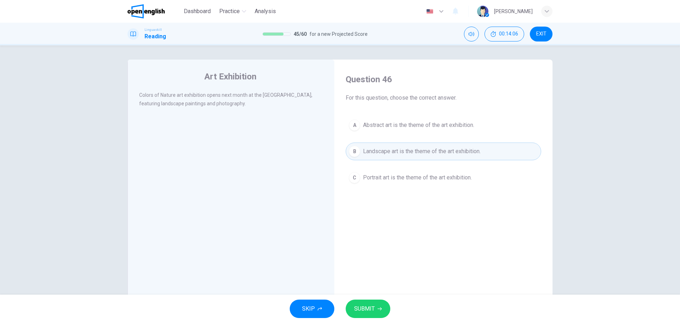
click at [368, 315] on button "SUBMIT" at bounding box center [368, 308] width 45 height 18
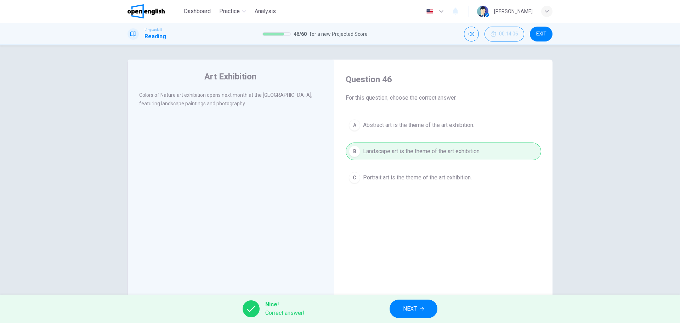
click at [368, 311] on div "Nice! Correct answer! NEXT" at bounding box center [340, 308] width 680 height 28
click at [406, 309] on span "NEXT" at bounding box center [410, 309] width 14 height 10
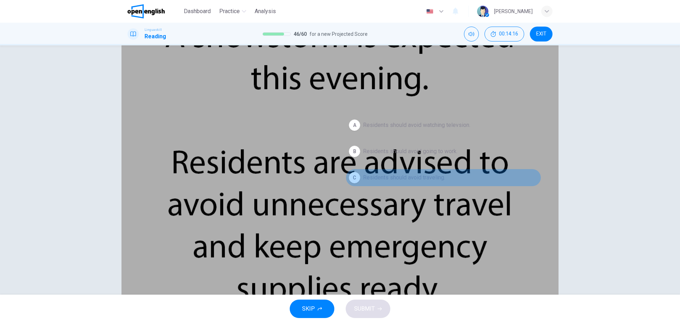
click at [426, 174] on span "Residents should avoid traveling." at bounding box center [404, 177] width 82 height 9
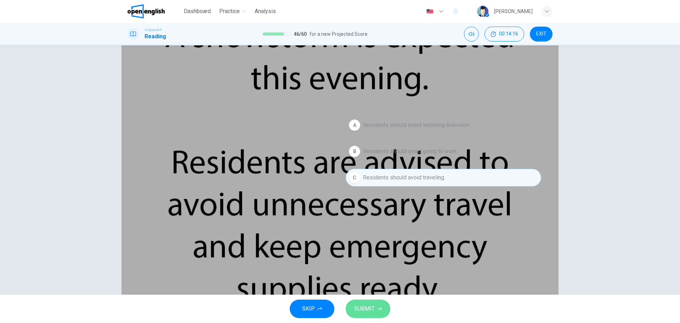
click at [356, 313] on span "SUBMIT" at bounding box center [364, 309] width 21 height 10
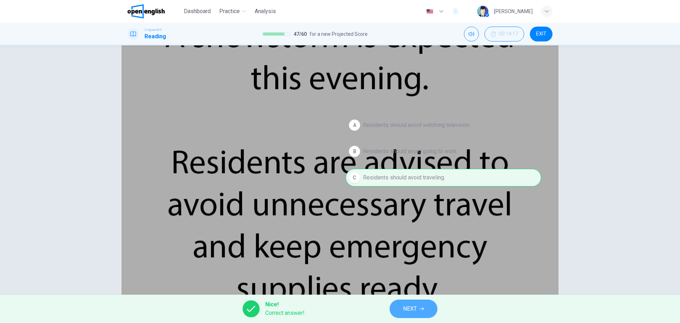
click at [401, 304] on button "NEXT" at bounding box center [414, 308] width 48 height 18
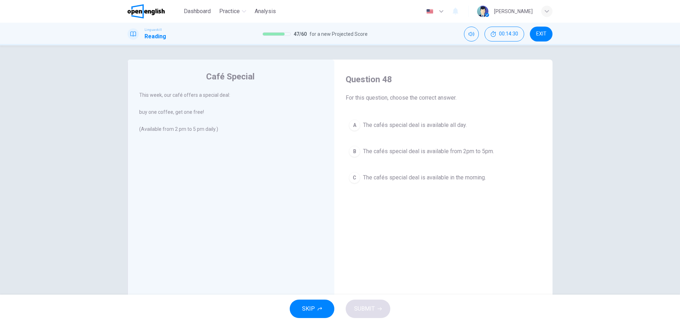
click at [446, 151] on span "The cafés special deal is available from 2pm to 5pm." at bounding box center [428, 151] width 131 height 9
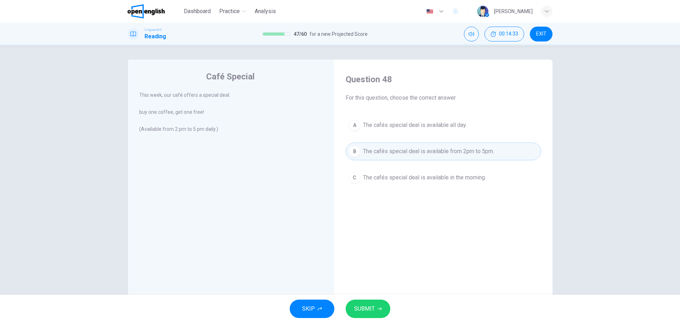
click at [374, 318] on div "SKIP SUBMIT" at bounding box center [340, 308] width 680 height 28
click at [376, 311] on button "SUBMIT" at bounding box center [368, 308] width 45 height 18
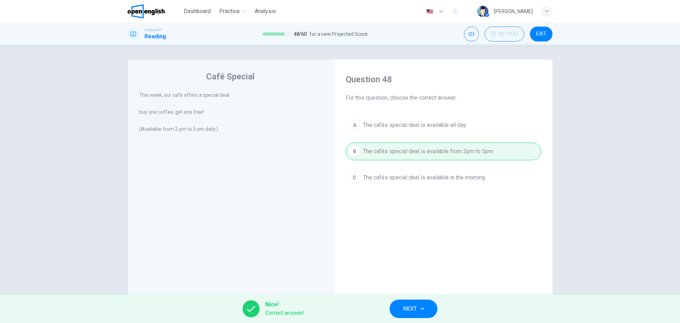
click at [397, 306] on button "NEXT" at bounding box center [414, 308] width 48 height 18
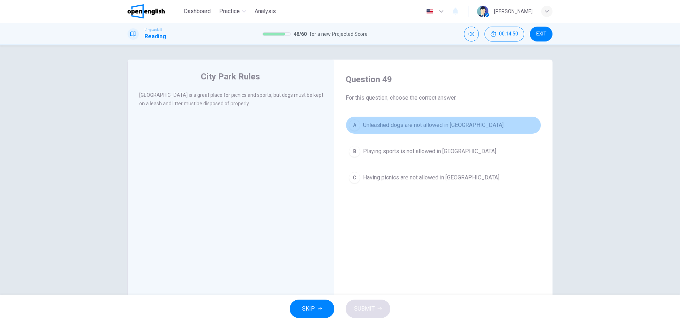
click at [452, 127] on span "Unleashed dogs are not allowed in [GEOGRAPHIC_DATA]." at bounding box center [434, 125] width 142 height 9
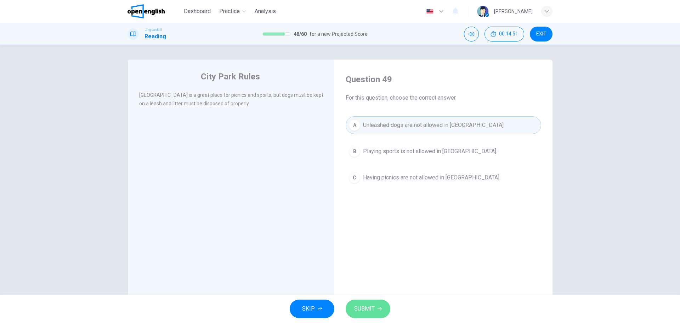
click at [384, 308] on button "SUBMIT" at bounding box center [368, 308] width 45 height 18
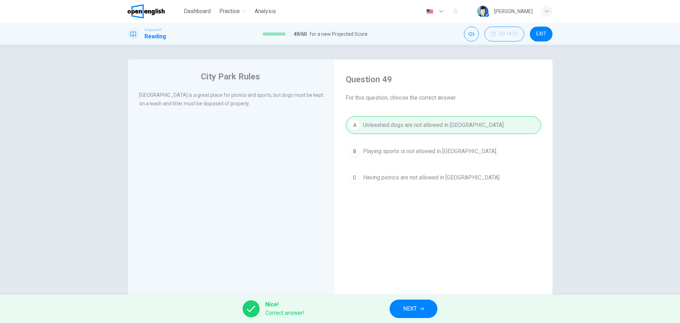
click at [410, 308] on span "NEXT" at bounding box center [410, 309] width 14 height 10
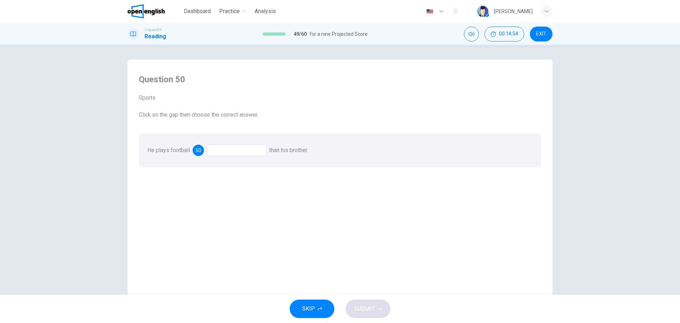
click at [225, 152] on div at bounding box center [237, 150] width 60 height 11
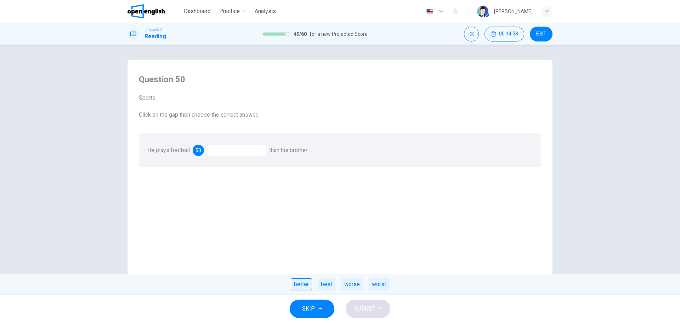
click at [300, 286] on div "better" at bounding box center [301, 284] width 21 height 12
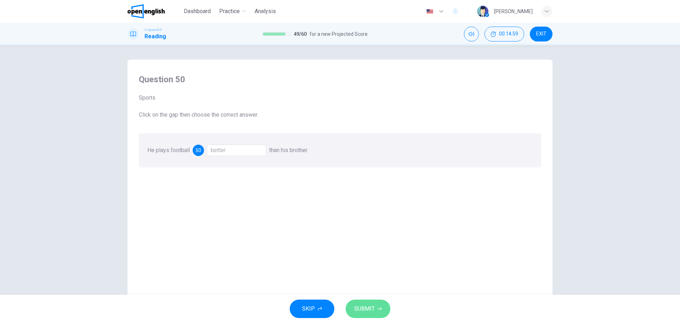
click at [364, 309] on span "SUBMIT" at bounding box center [364, 309] width 21 height 10
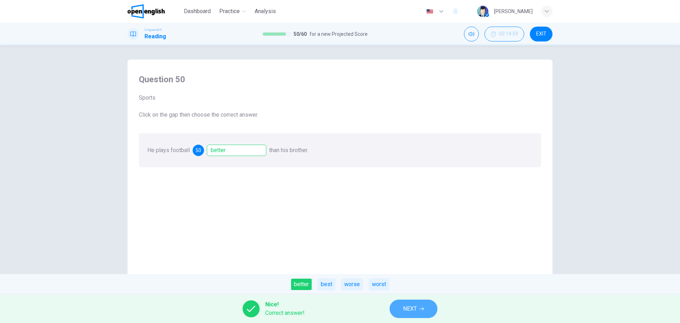
drag, startPoint x: 394, startPoint y: 303, endPoint x: 403, endPoint y: 306, distance: 9.5
click at [403, 306] on button "NEXT" at bounding box center [414, 308] width 48 height 18
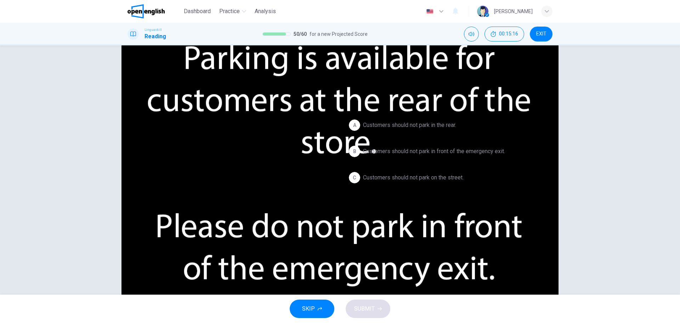
click at [409, 154] on span "Customers should not park in front of the emergency exit." at bounding box center [434, 151] width 142 height 9
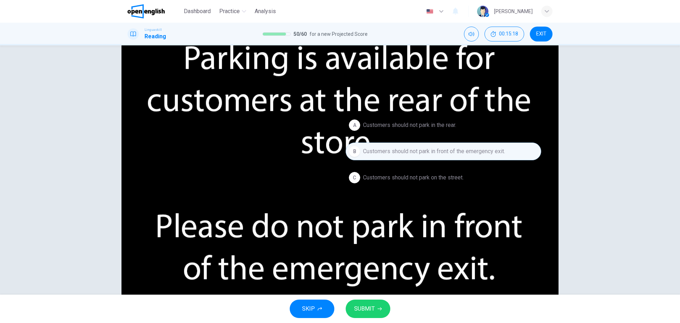
click at [359, 315] on button "SUBMIT" at bounding box center [368, 308] width 45 height 18
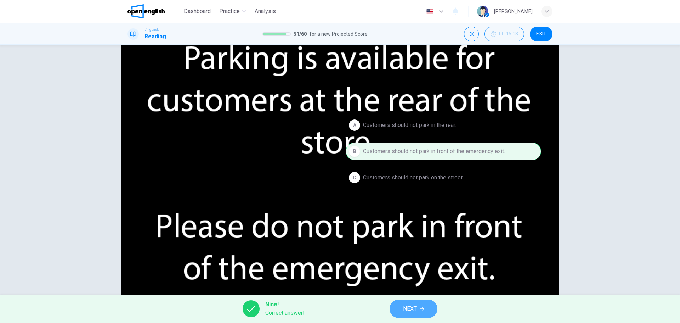
click at [409, 308] on span "NEXT" at bounding box center [410, 309] width 14 height 10
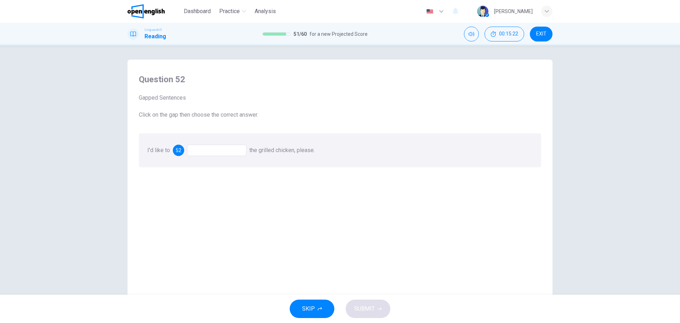
click at [232, 151] on div at bounding box center [217, 150] width 60 height 11
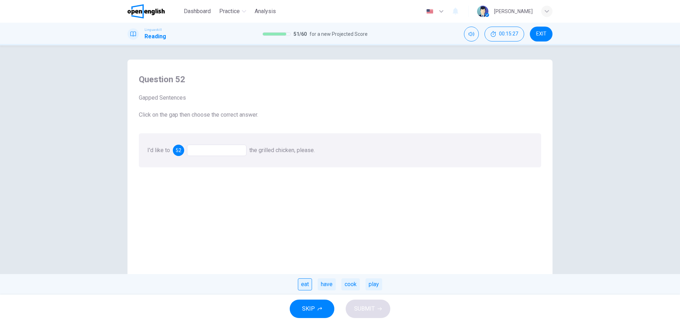
click at [302, 284] on div "eat" at bounding box center [305, 284] width 14 height 12
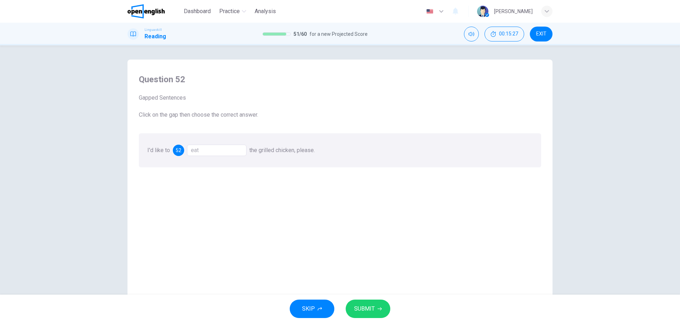
click at [362, 304] on span "SUBMIT" at bounding box center [364, 309] width 21 height 10
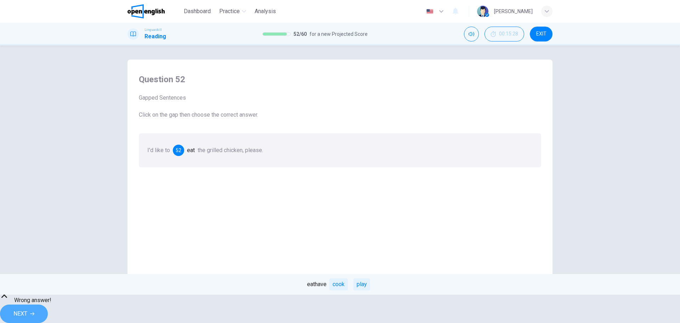
click at [27, 309] on span "NEXT" at bounding box center [20, 314] width 14 height 10
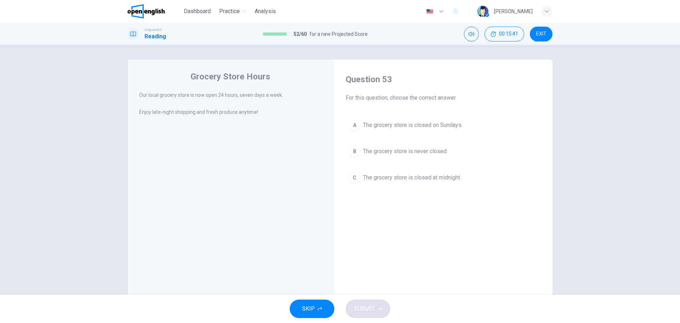
click at [419, 152] on span "The grocery store is never closed." at bounding box center [405, 151] width 85 height 9
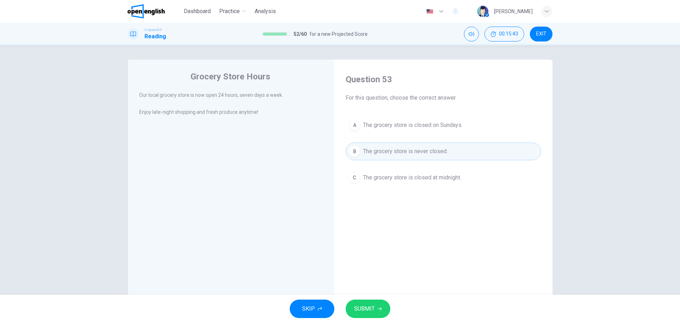
click at [375, 318] on div "SKIP SUBMIT" at bounding box center [340, 308] width 680 height 28
click at [376, 312] on button "SUBMIT" at bounding box center [368, 308] width 45 height 18
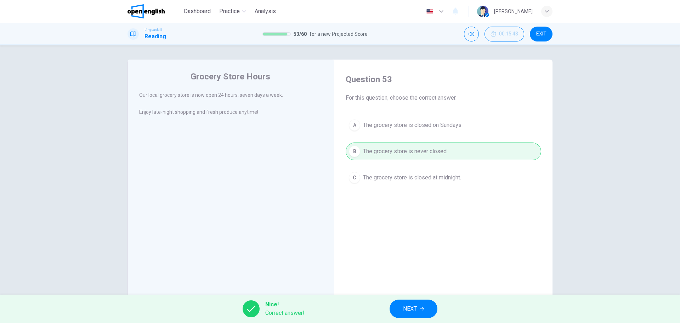
click at [422, 313] on button "NEXT" at bounding box center [414, 308] width 48 height 18
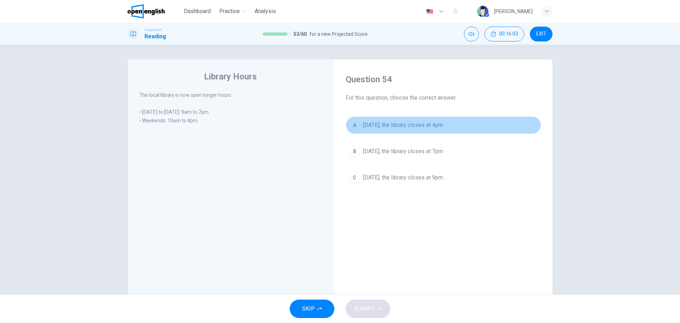
click at [443, 125] on span "[DATE], the library closes at 4pm" at bounding box center [403, 125] width 80 height 9
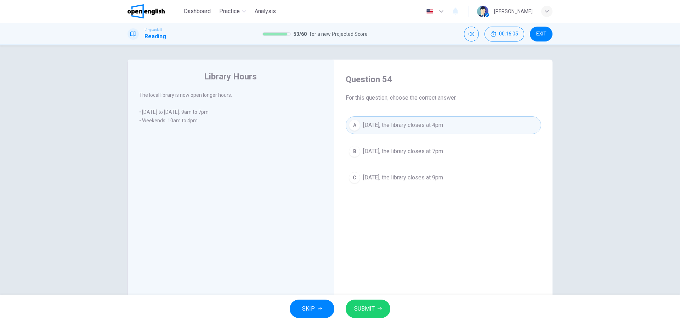
click at [388, 310] on button "SUBMIT" at bounding box center [368, 308] width 45 height 18
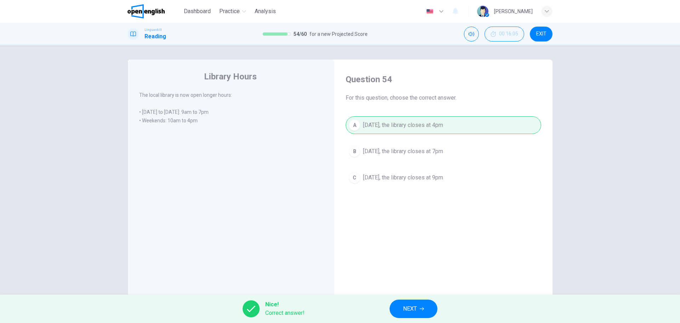
click at [418, 306] on button "NEXT" at bounding box center [414, 308] width 48 height 18
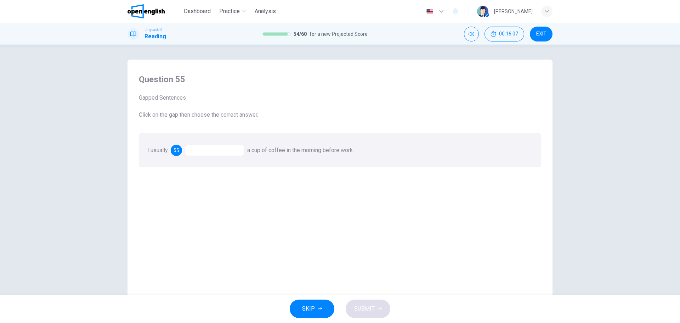
click at [227, 148] on div at bounding box center [215, 150] width 60 height 11
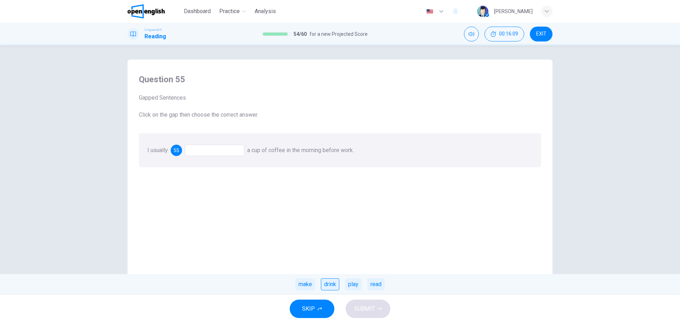
click at [332, 287] on div "drink" at bounding box center [330, 284] width 18 height 12
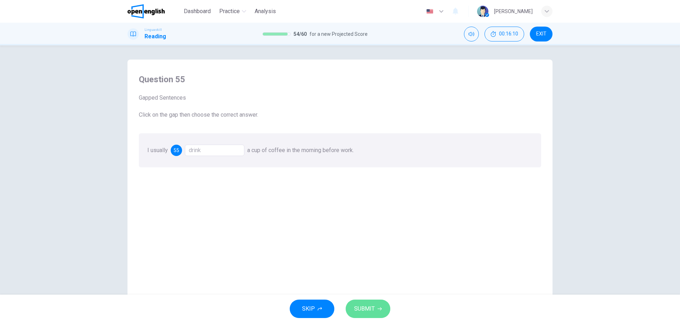
click at [358, 309] on span "SUBMIT" at bounding box center [364, 309] width 21 height 10
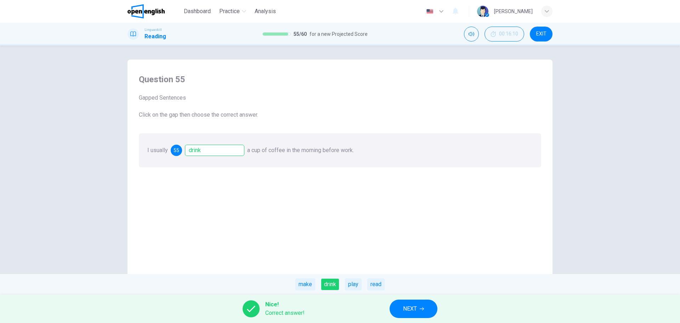
click at [407, 313] on button "NEXT" at bounding box center [414, 308] width 48 height 18
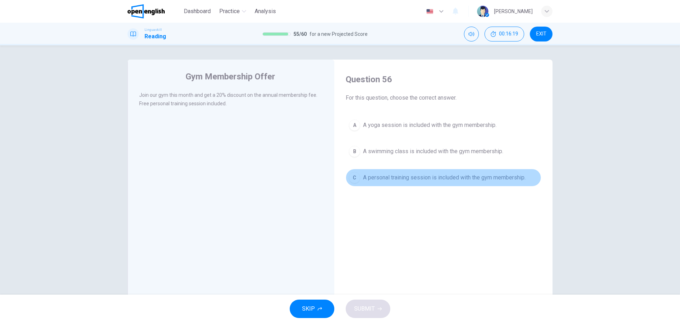
click at [405, 176] on span "A personal training session is included with the gym membership." at bounding box center [444, 177] width 163 height 9
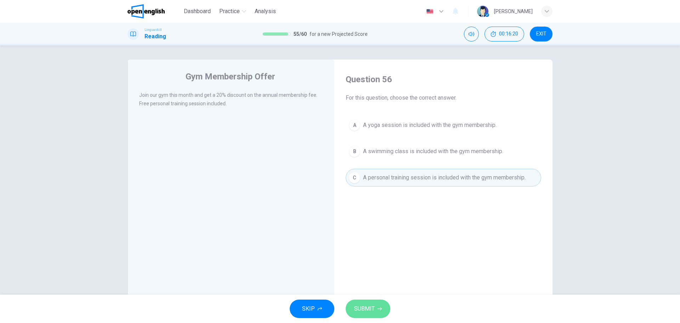
click at [374, 301] on button "SUBMIT" at bounding box center [368, 308] width 45 height 18
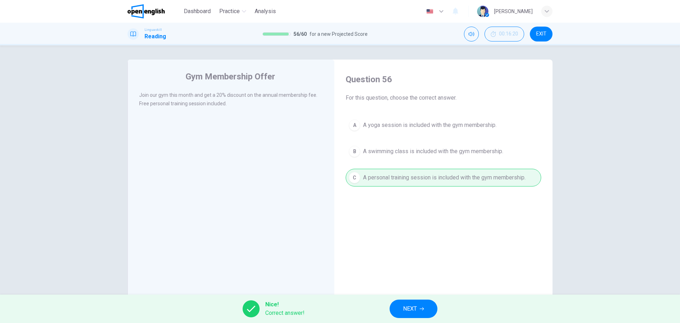
click at [408, 297] on div "Nice! Correct answer! NEXT" at bounding box center [340, 308] width 680 height 28
click at [411, 303] on button "NEXT" at bounding box center [414, 308] width 48 height 18
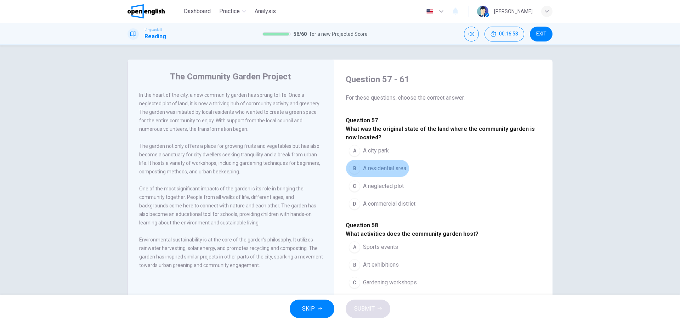
click at [378, 172] on span "A residential area" at bounding box center [384, 168] width 43 height 9
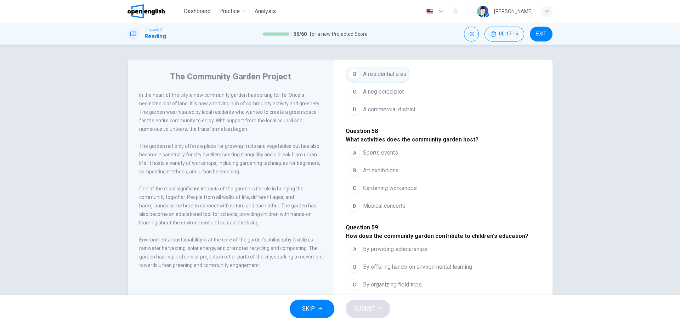
scroll to position [106, 0]
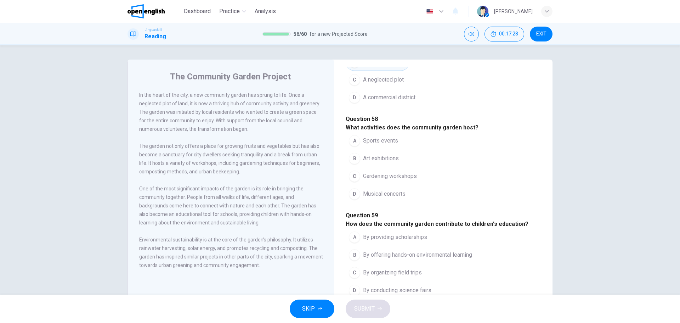
click at [393, 180] on span "Gardening workshops" at bounding box center [390, 176] width 54 height 9
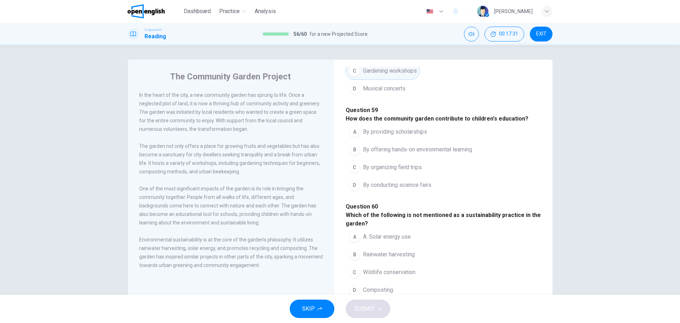
scroll to position [213, 0]
click at [420, 153] on span "By offering hands-on environmental learning" at bounding box center [417, 148] width 109 height 9
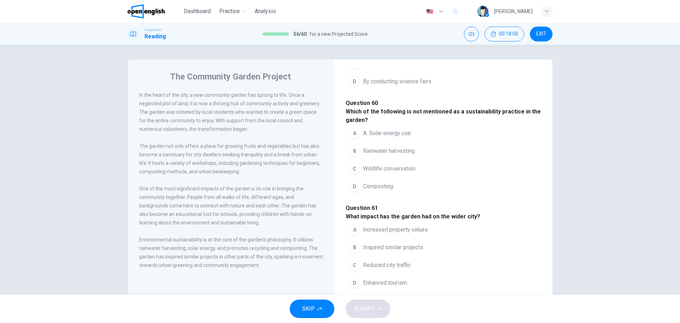
scroll to position [390, 0]
click at [403, 173] on span "Wildlife conservation" at bounding box center [389, 168] width 52 height 9
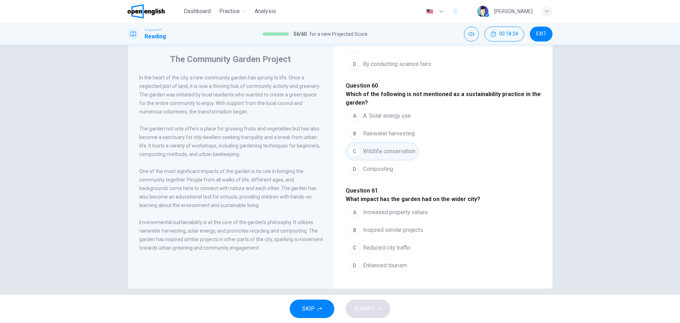
scroll to position [26, 0]
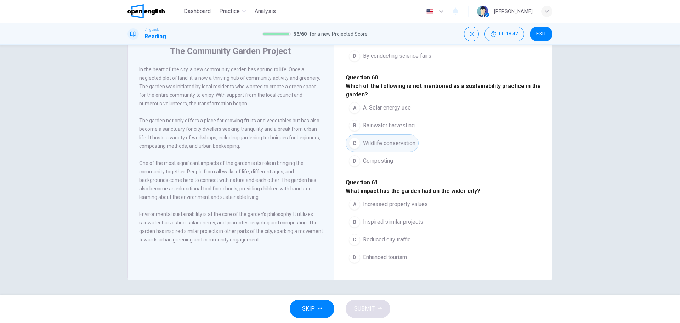
click at [391, 217] on span "Inspired similar projects" at bounding box center [393, 221] width 60 height 9
click at [371, 311] on span "SUBMIT" at bounding box center [364, 309] width 21 height 10
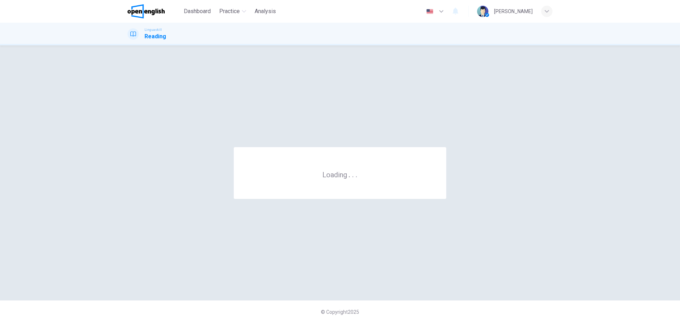
scroll to position [0, 0]
